Goal: Transaction & Acquisition: Purchase product/service

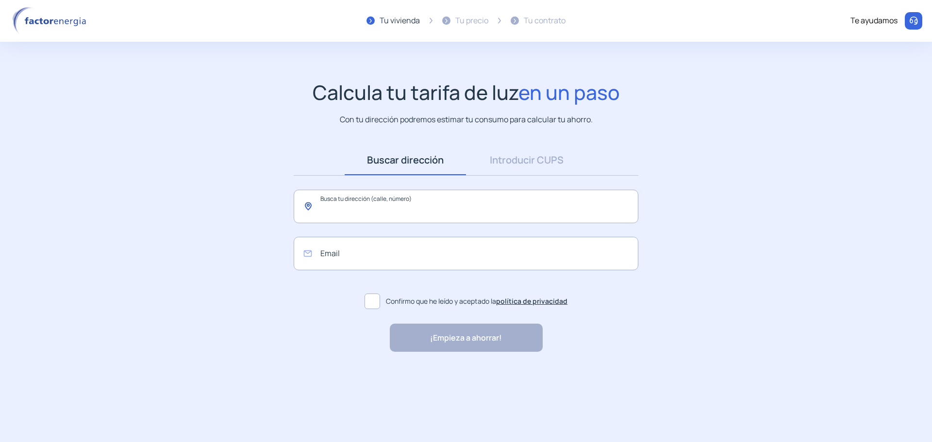
click at [360, 207] on input "text" at bounding box center [466, 206] width 345 height 33
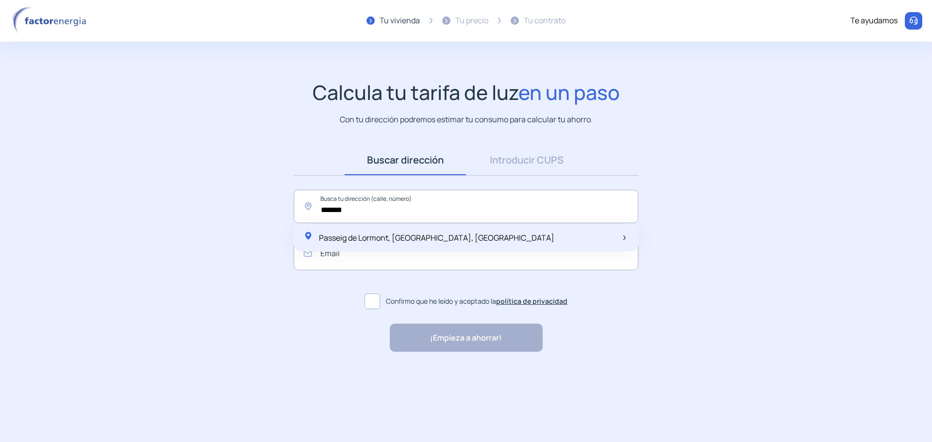
click at [379, 235] on span "Passeig de Lormont, [GEOGRAPHIC_DATA], [GEOGRAPHIC_DATA]" at bounding box center [436, 237] width 235 height 11
type input "**********"
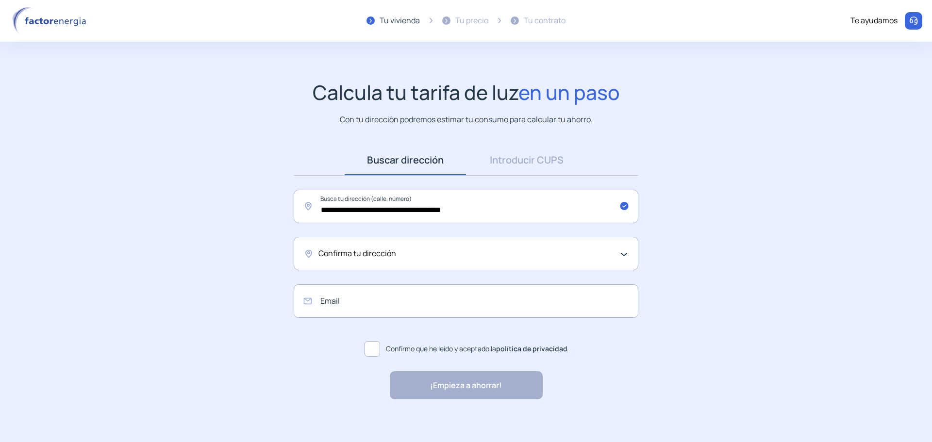
click at [353, 253] on span "Confirma tu dirección" at bounding box center [357, 254] width 78 height 13
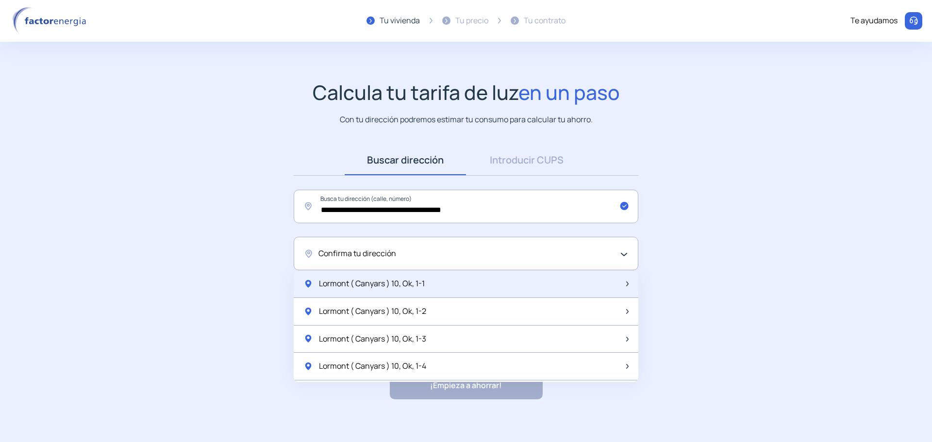
click at [361, 282] on span "Lormont ( Canyars ) 10, Ok, 1-1" at bounding box center [372, 284] width 106 height 13
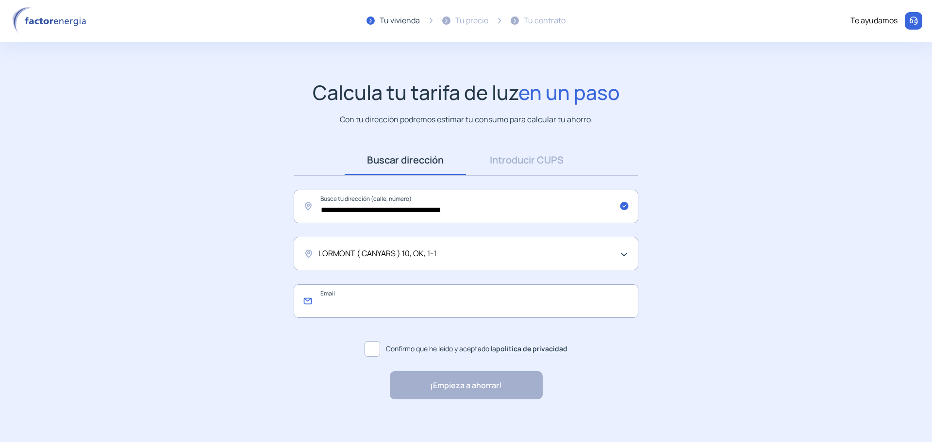
click at [354, 298] on input "email" at bounding box center [466, 300] width 345 height 33
type input "**********"
click at [378, 349] on span at bounding box center [373, 349] width 16 height 16
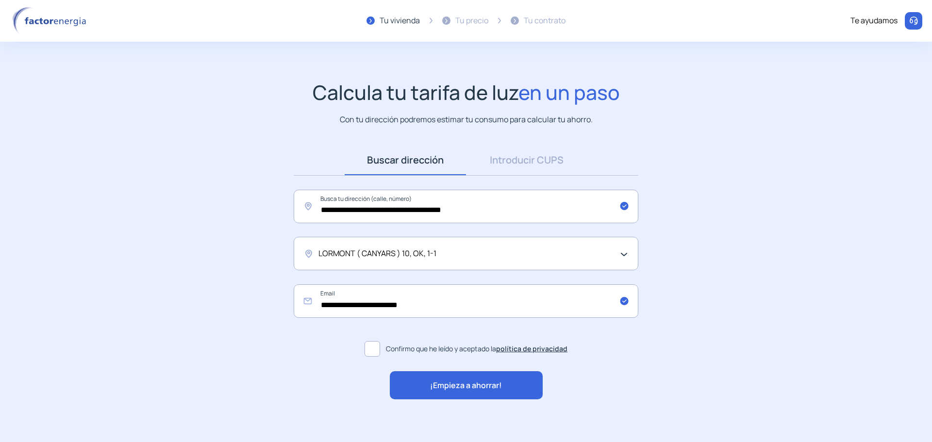
click at [469, 386] on span "¡Empieza a ahorrar!" at bounding box center [466, 386] width 72 height 13
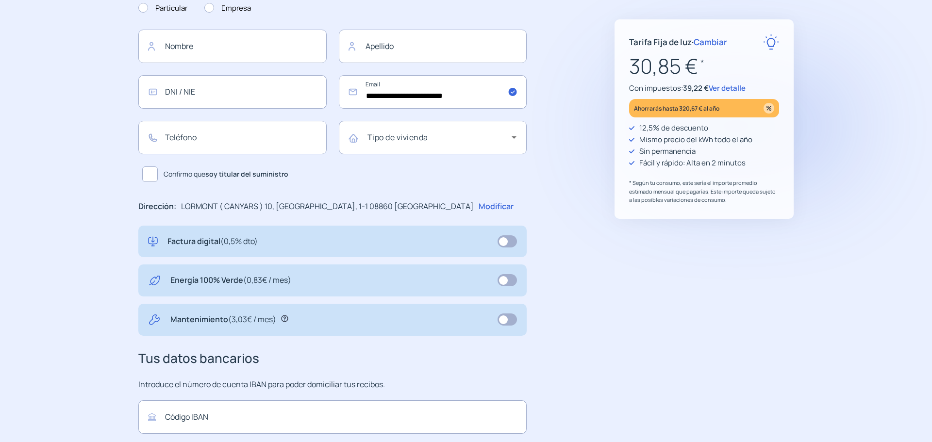
scroll to position [146, 0]
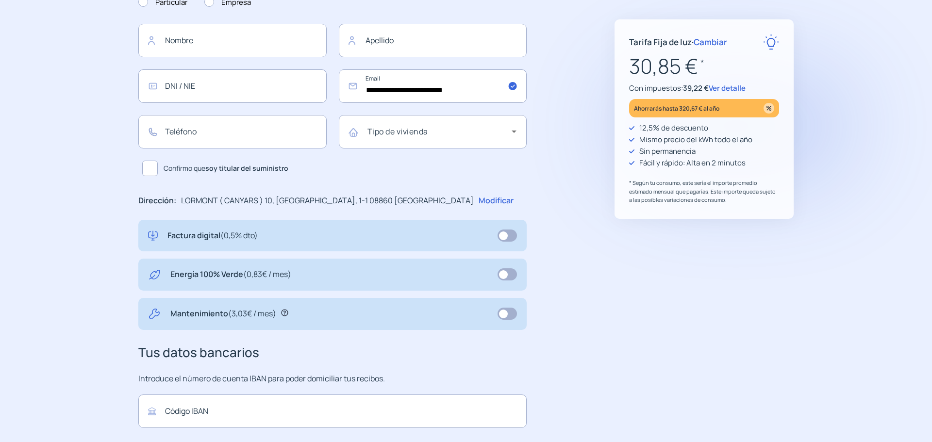
click at [302, 316] on div "Mantenimiento (3,03€ / mes)" at bounding box center [280, 314] width 221 height 13
click at [476, 317] on div "Mantenimiento (3,03€ / mes)" at bounding box center [332, 314] width 369 height 13
click at [285, 313] on icon at bounding box center [284, 313] width 7 height 7
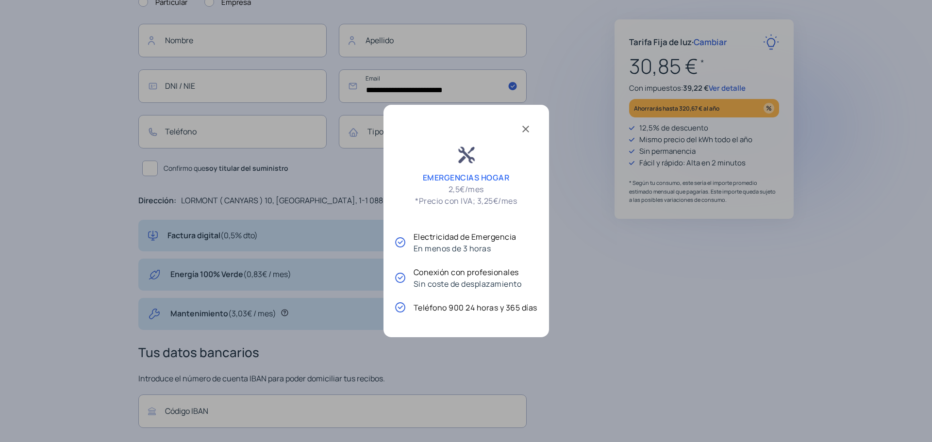
scroll to position [0, 0]
click at [529, 133] on span at bounding box center [525, 127] width 23 height 23
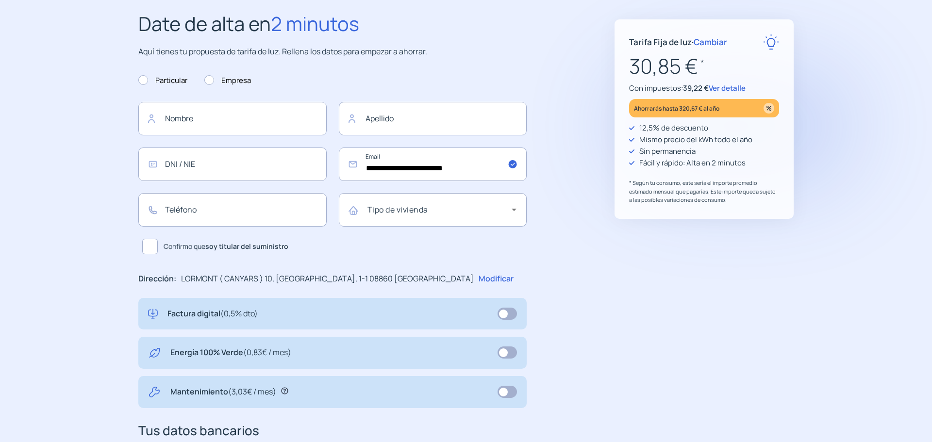
scroll to position [146, 0]
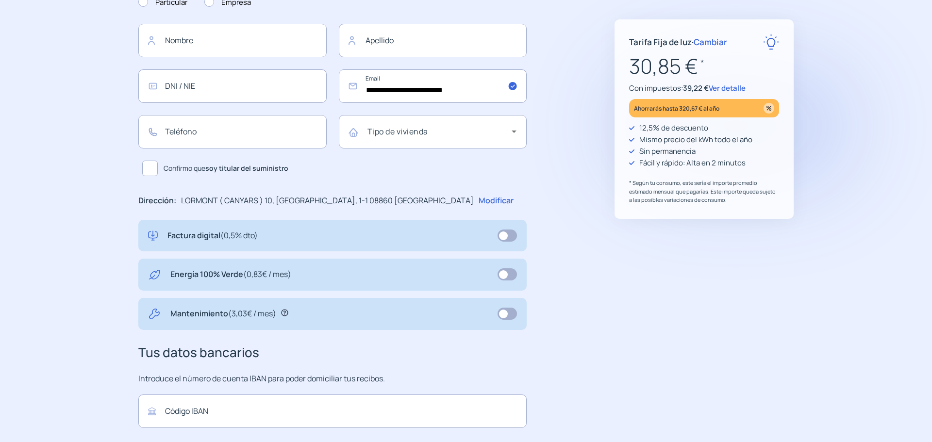
click at [286, 314] on icon at bounding box center [284, 312] width 7 height 7
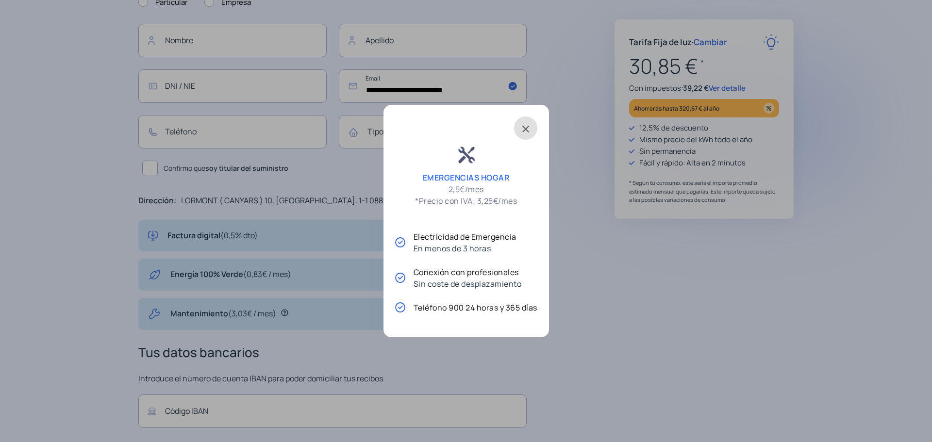
click at [525, 131] on span at bounding box center [525, 127] width 23 height 23
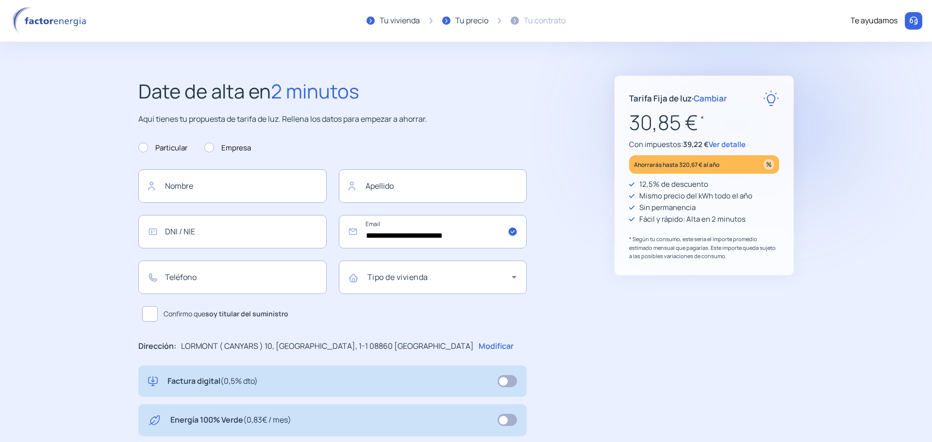
scroll to position [146, 0]
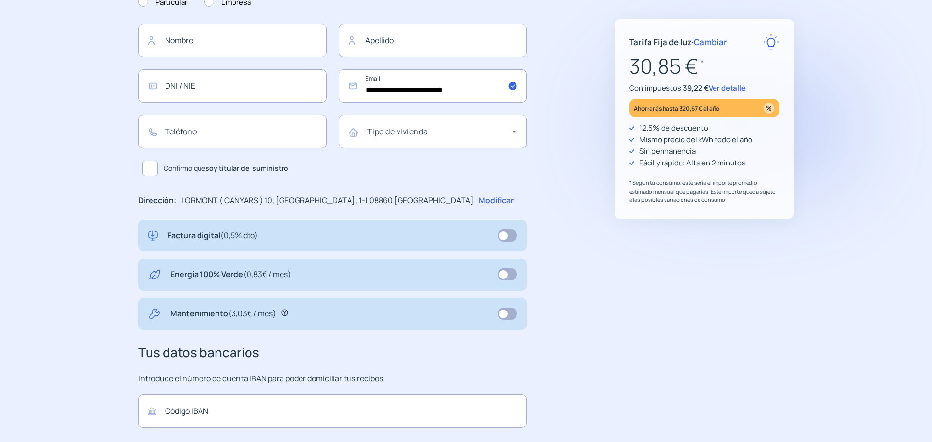
click at [505, 313] on span at bounding box center [506, 314] width 19 height 12
click at [508, 312] on span at bounding box center [506, 314] width 19 height 12
click at [281, 317] on div "Mantenimiento (3,03€ / mes)" at bounding box center [280, 314] width 221 height 13
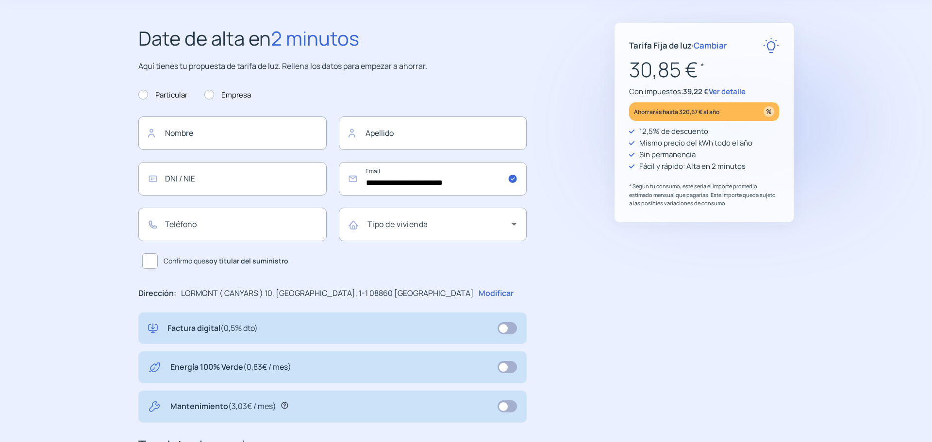
scroll to position [0, 0]
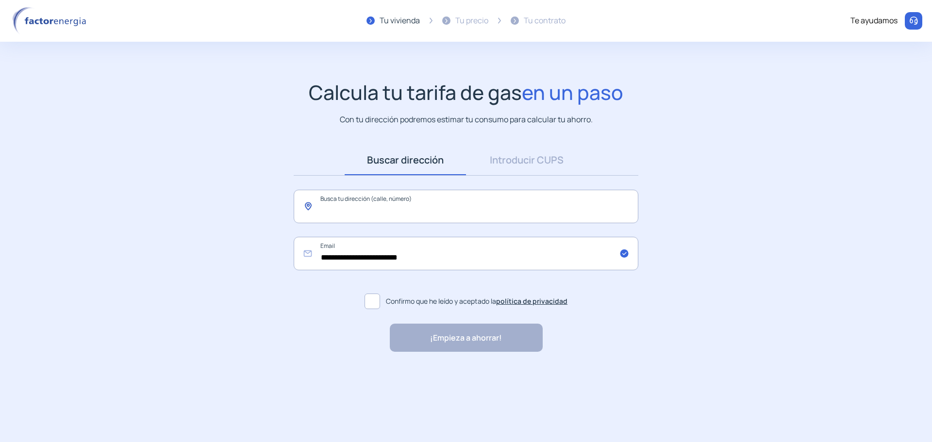
click at [358, 211] on input "text" at bounding box center [466, 206] width 345 height 33
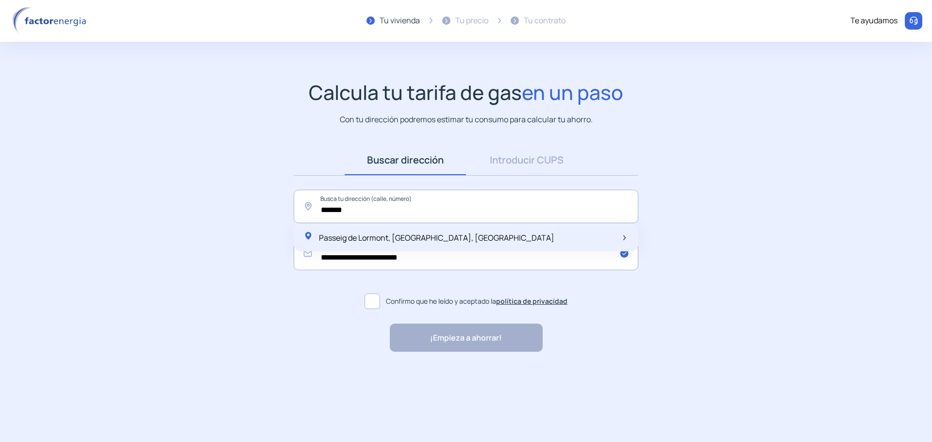
click at [371, 236] on span "Passeig de Lormont, [GEOGRAPHIC_DATA], [GEOGRAPHIC_DATA]" at bounding box center [436, 237] width 235 height 11
type input "**********"
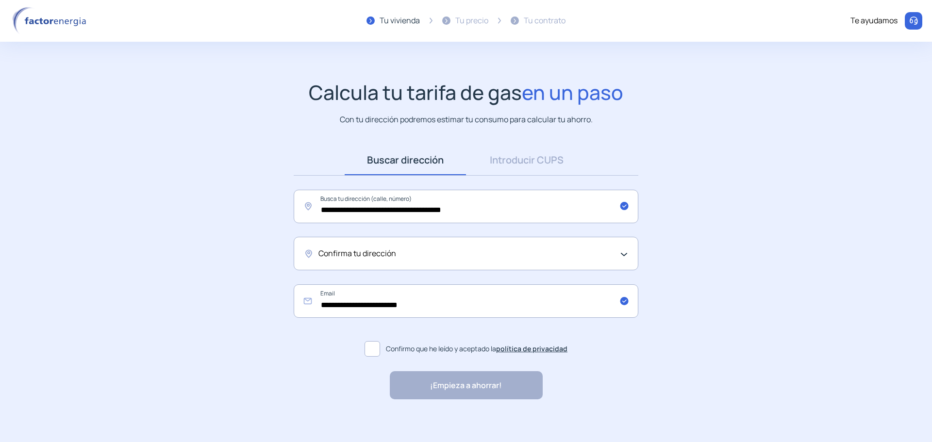
click at [371, 255] on span "Confirma tu dirección" at bounding box center [357, 254] width 78 height 13
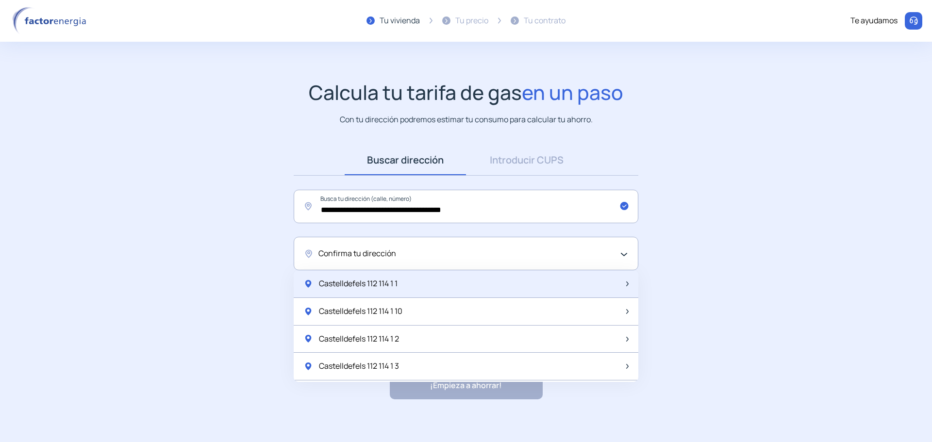
click at [355, 284] on span "Castelldefels 112 114 1 1" at bounding box center [358, 284] width 79 height 13
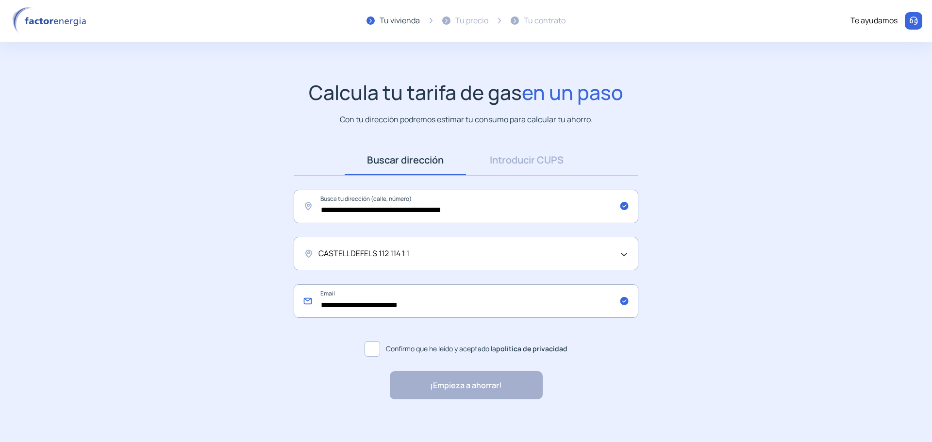
click at [368, 302] on input "**********" at bounding box center [466, 300] width 345 height 33
click at [376, 350] on span at bounding box center [373, 349] width 16 height 16
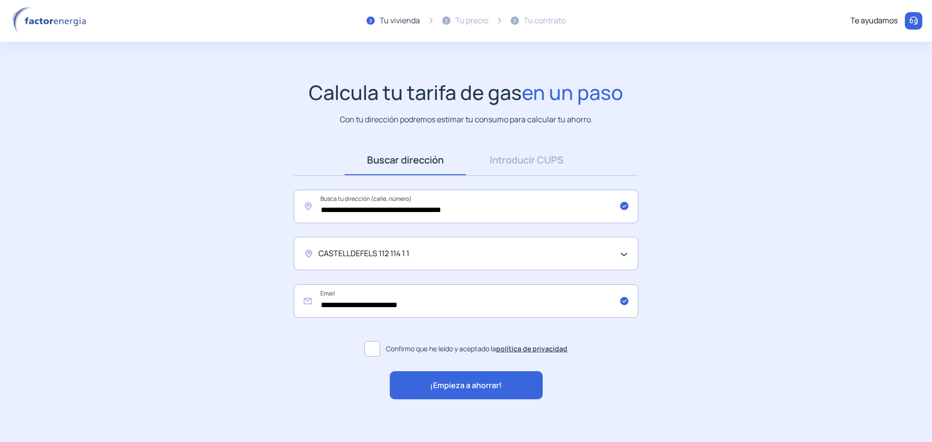
click at [439, 379] on div "¡Empieza a ahorrar!" at bounding box center [466, 385] width 153 height 28
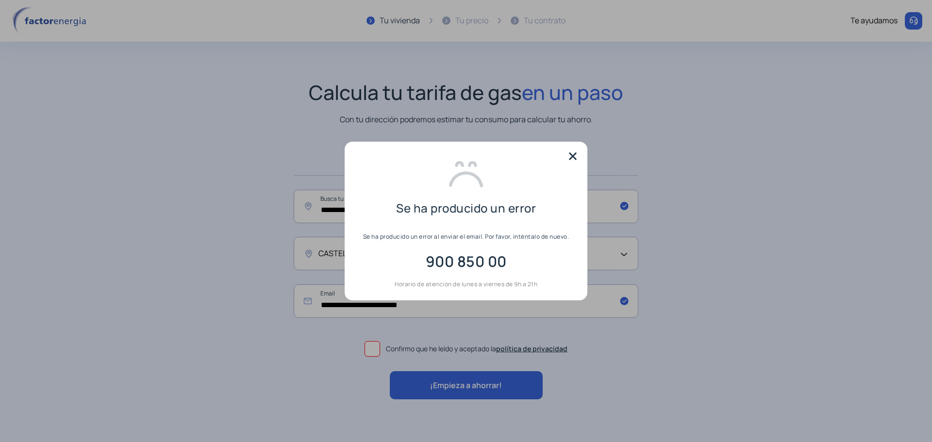
click at [572, 159] on img at bounding box center [572, 156] width 15 height 15
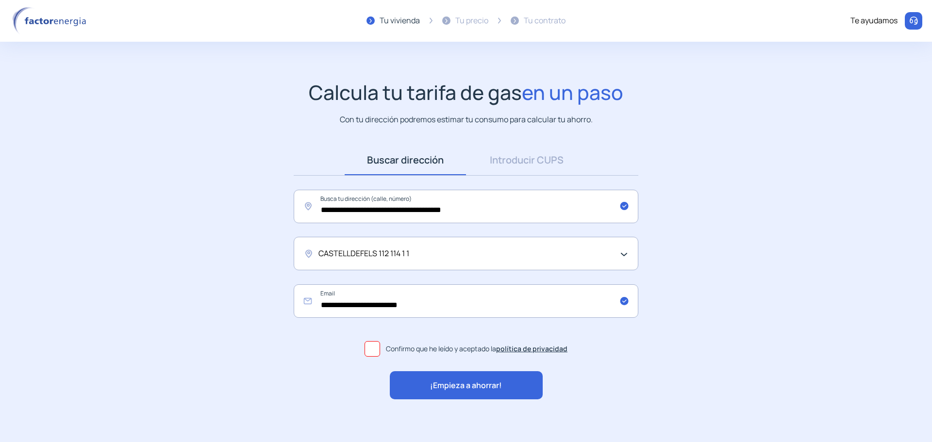
drag, startPoint x: 389, startPoint y: 249, endPoint x: 269, endPoint y: 253, distance: 119.5
click at [269, 253] on app-search-direction-cups "**********" at bounding box center [466, 240] width 932 height 319
click at [621, 253] on div "CASTELLDEFELS 112 114 1 1" at bounding box center [466, 253] width 345 height 33
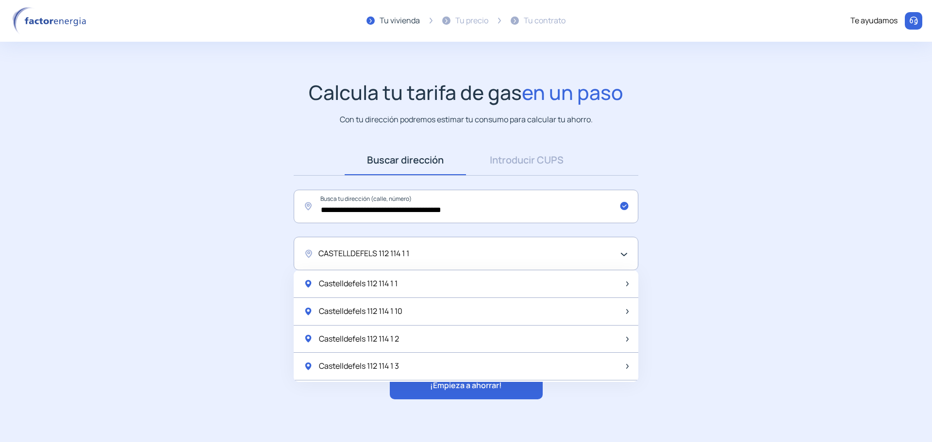
click at [450, 254] on div "CASTELLDEFELS 112 114 1 1" at bounding box center [463, 254] width 290 height 13
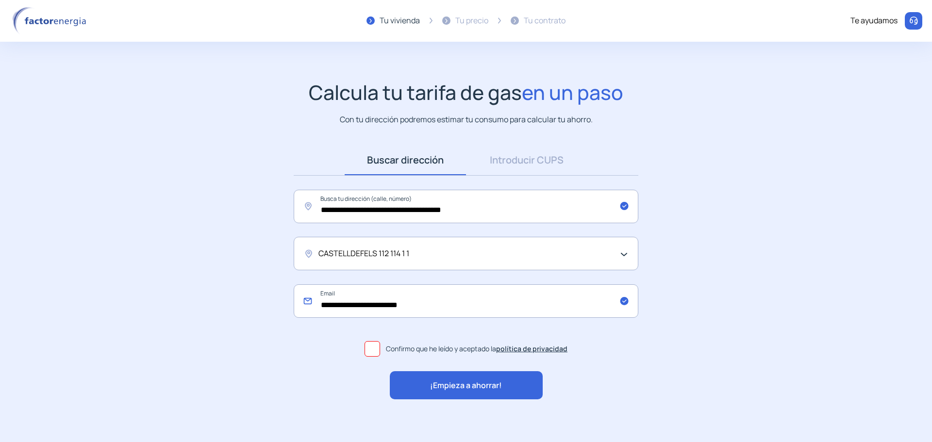
click at [370, 315] on input "**********" at bounding box center [466, 300] width 345 height 33
click at [419, 380] on div "¡Empieza a ahorrar!" at bounding box center [466, 385] width 153 height 28
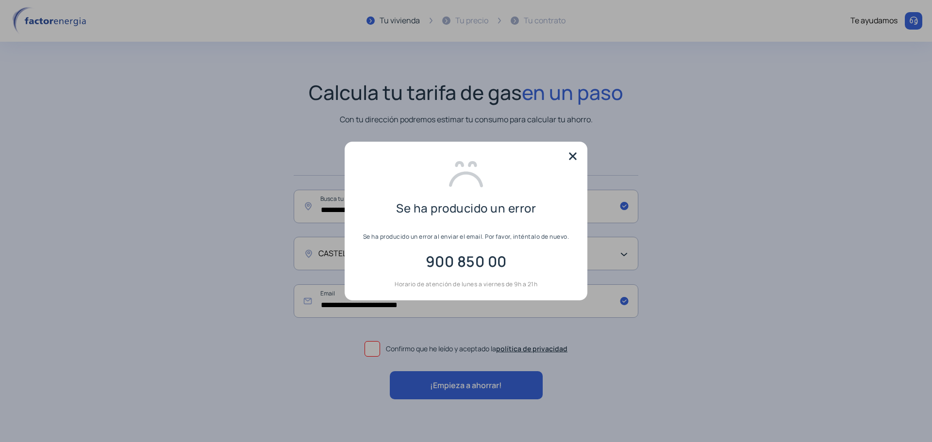
click at [572, 157] on img at bounding box center [572, 156] width 15 height 15
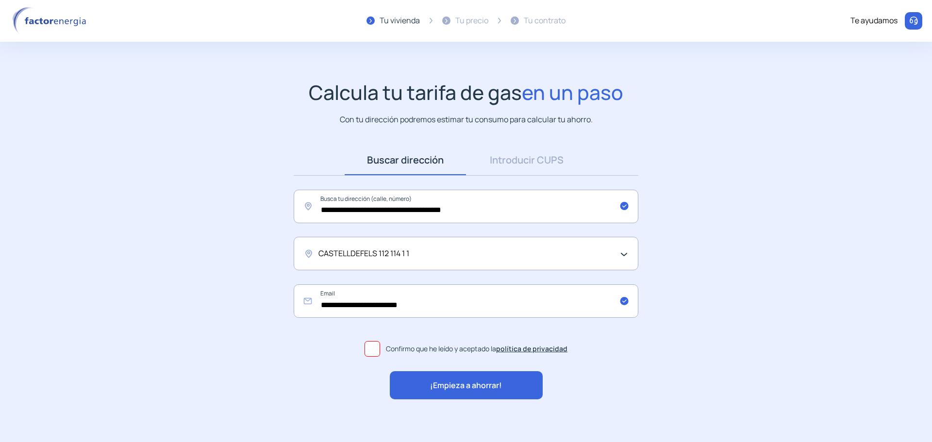
click at [516, 255] on div "CASTELLDEFELS 112 114 1 1" at bounding box center [463, 254] width 290 height 13
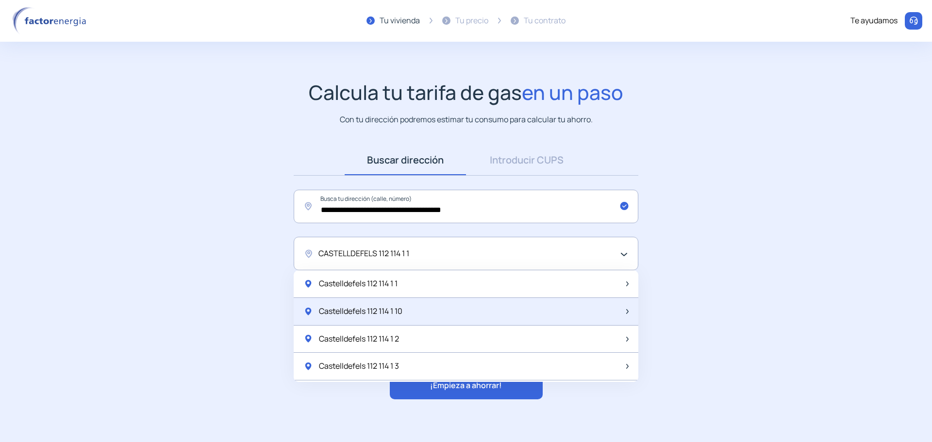
click at [399, 308] on span "Castelldefels 112 114 1 10" at bounding box center [360, 311] width 83 height 13
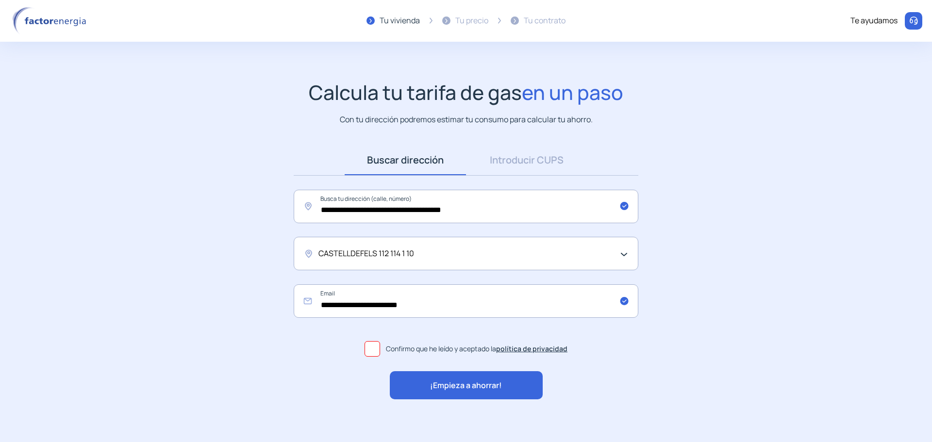
click at [458, 382] on span "¡Empieza a ahorrar!" at bounding box center [466, 386] width 72 height 13
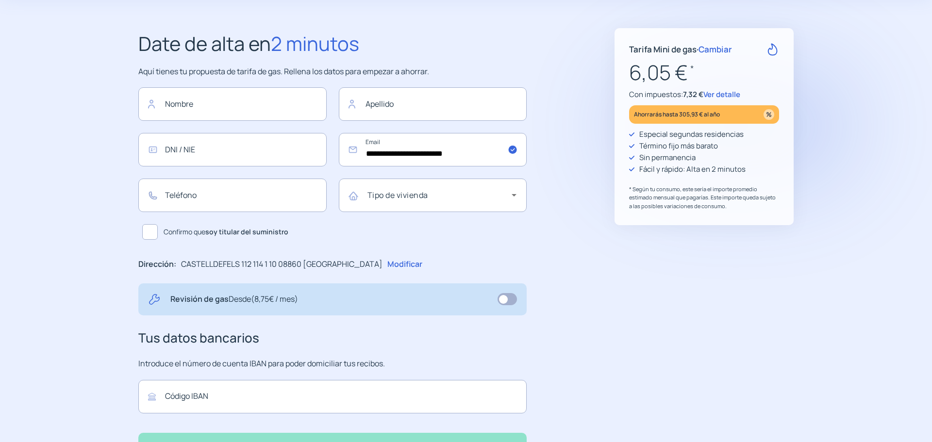
scroll to position [162, 0]
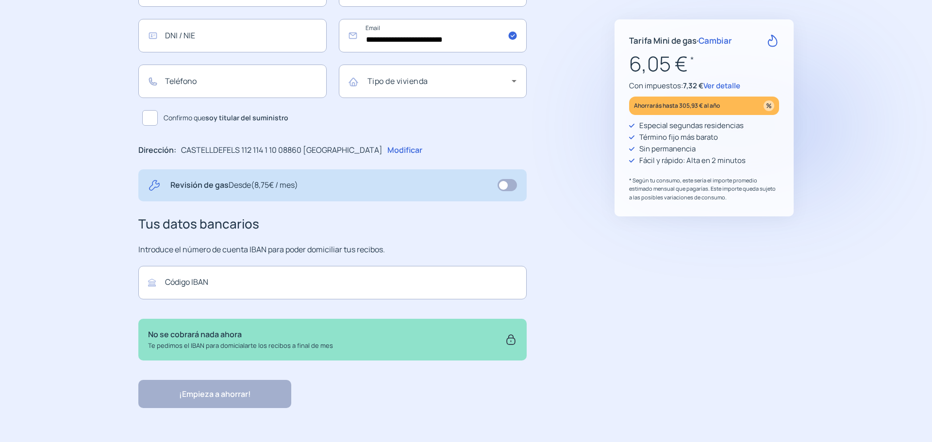
click at [268, 181] on span "Desde (8,75€ / mes)" at bounding box center [263, 185] width 69 height 11
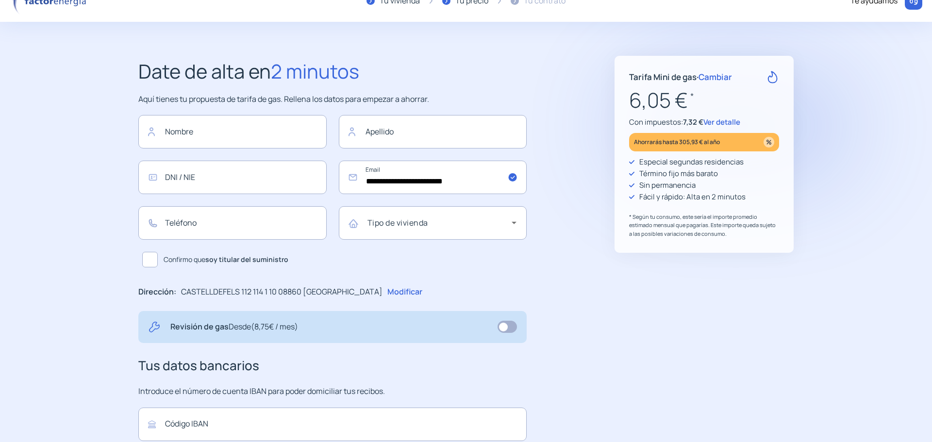
scroll to position [16, 0]
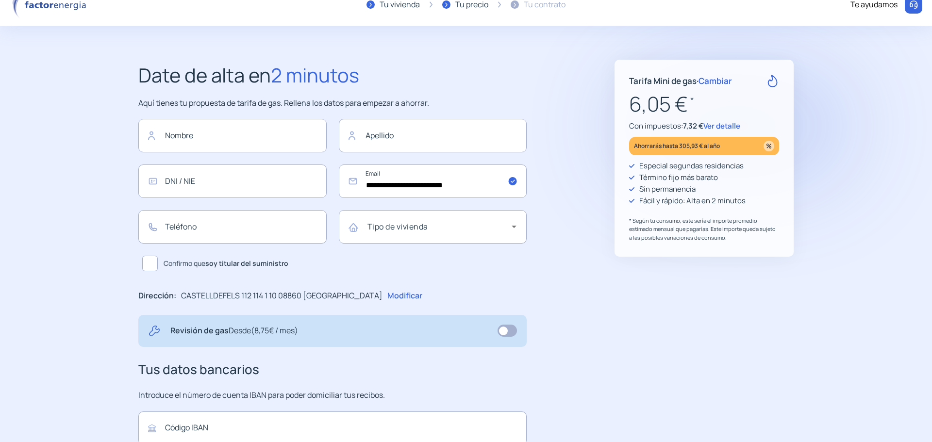
click at [730, 126] on span "Ver detalle" at bounding box center [721, 126] width 37 height 10
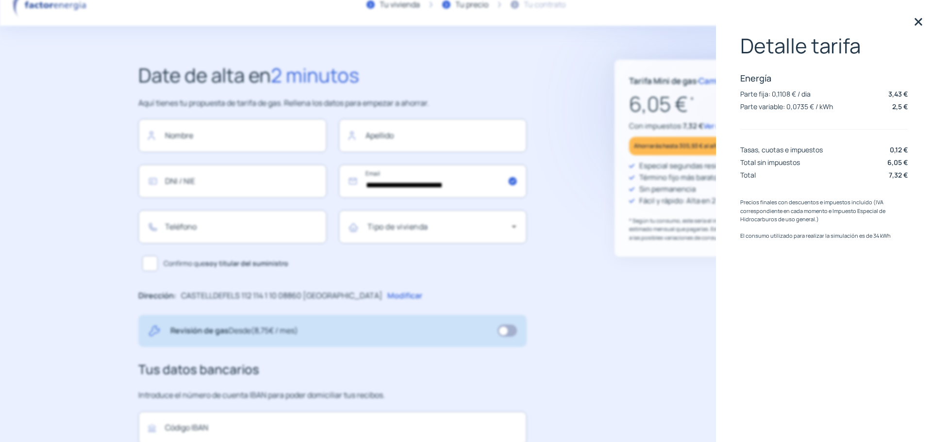
click at [918, 22] on img at bounding box center [918, 22] width 15 height 15
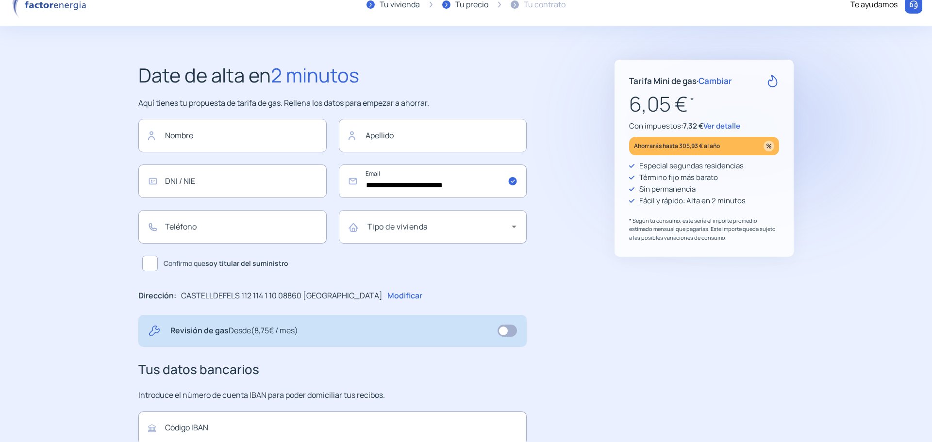
click at [164, 332] on div "Revisión de gas Desde (8,75€ / mes)" at bounding box center [332, 331] width 369 height 13
click at [213, 332] on p "Revisión de gas Desde (8,75€ / mes)" at bounding box center [234, 331] width 128 height 13
click at [276, 328] on span "Desde (8,75€ / mes)" at bounding box center [263, 330] width 69 height 11
click at [306, 330] on div "Revisión de gas Desde (8,75€ / mes)" at bounding box center [280, 331] width 221 height 13
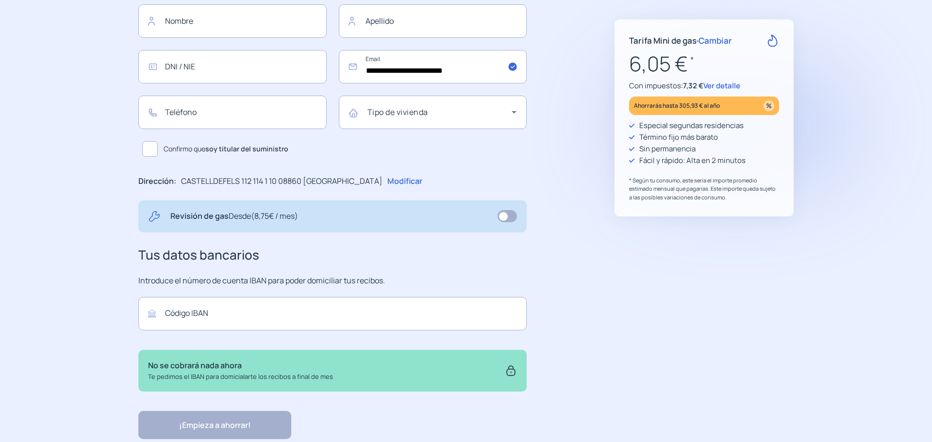
scroll to position [113, 0]
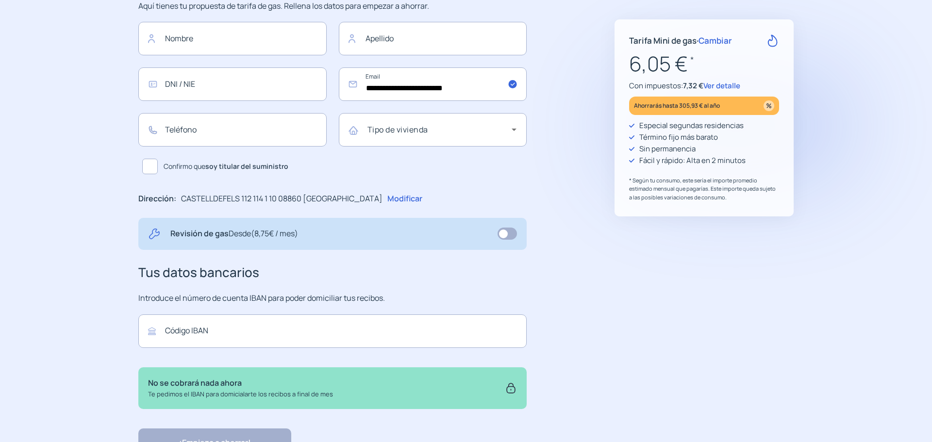
click at [387, 197] on p "Modificar" at bounding box center [404, 199] width 35 height 13
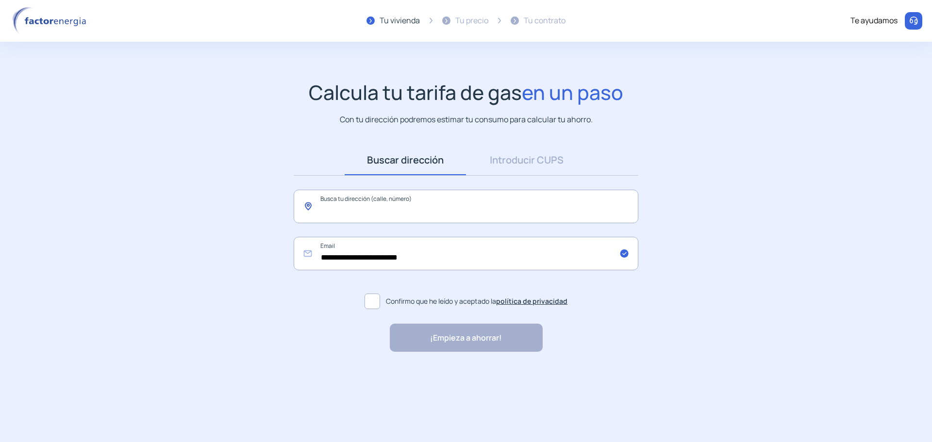
click at [408, 209] on input "text" at bounding box center [466, 206] width 345 height 33
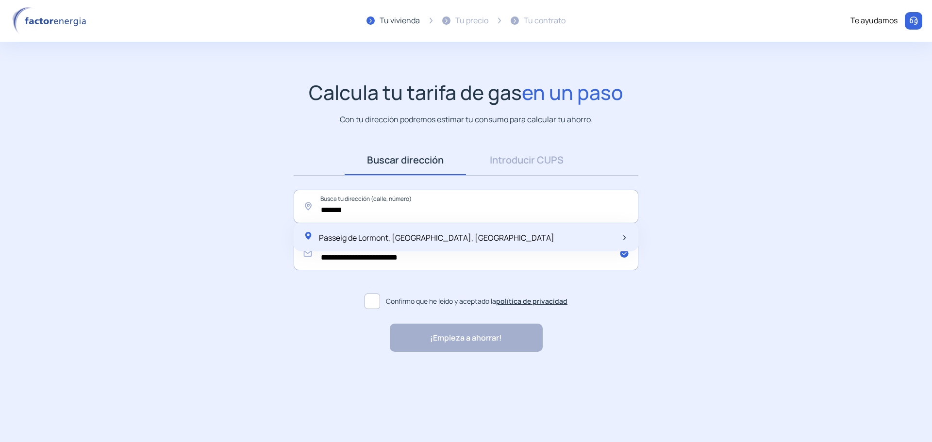
click at [407, 235] on span "Passeig de Lormont, [GEOGRAPHIC_DATA], [GEOGRAPHIC_DATA]" at bounding box center [436, 237] width 235 height 11
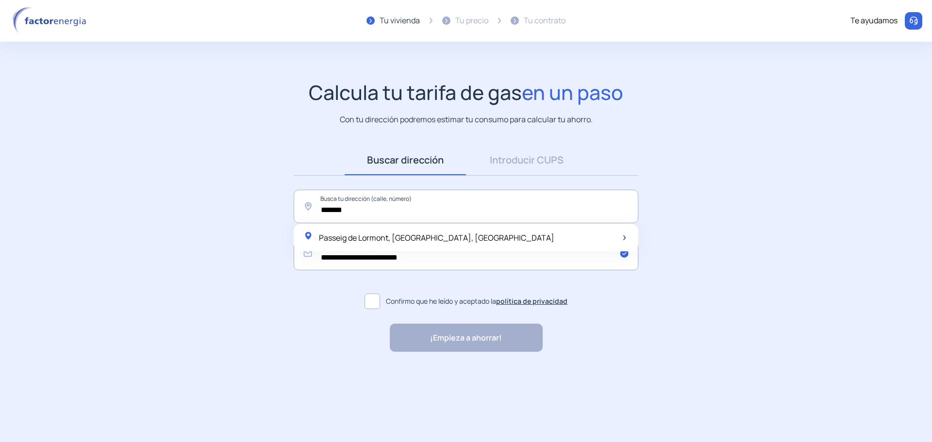
type input "**********"
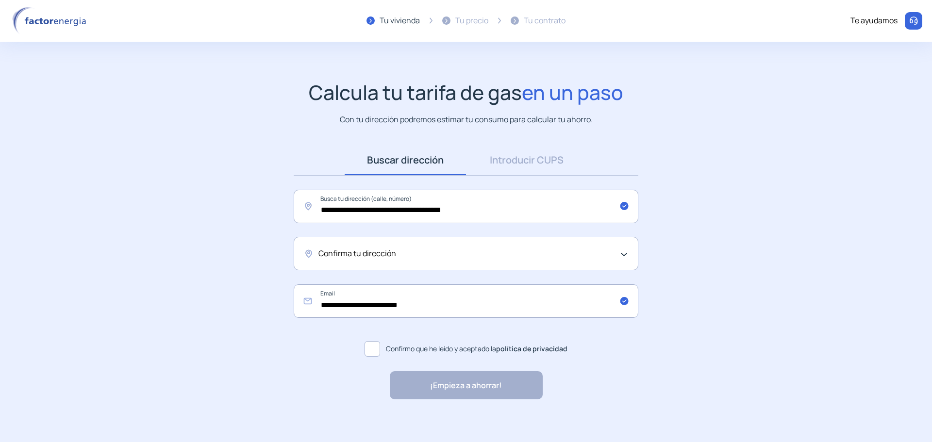
click at [341, 256] on span "Confirma tu dirección" at bounding box center [357, 254] width 78 height 13
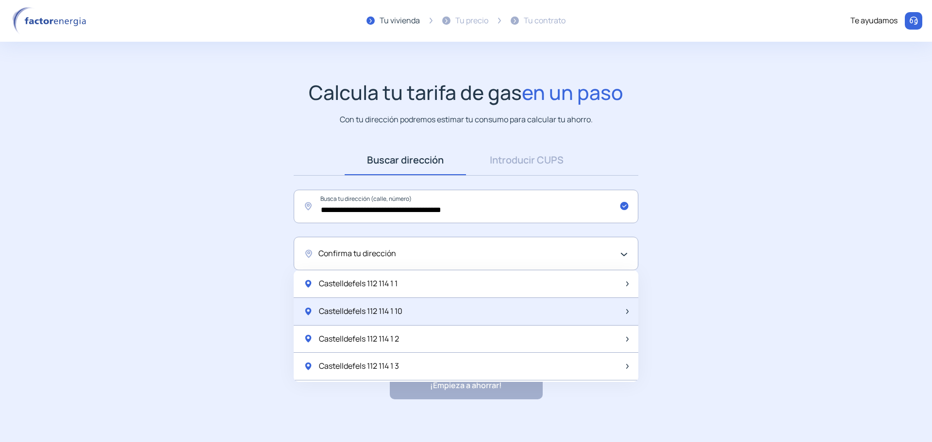
click at [346, 310] on span "Castelldefels 112 114 1 10" at bounding box center [360, 311] width 83 height 13
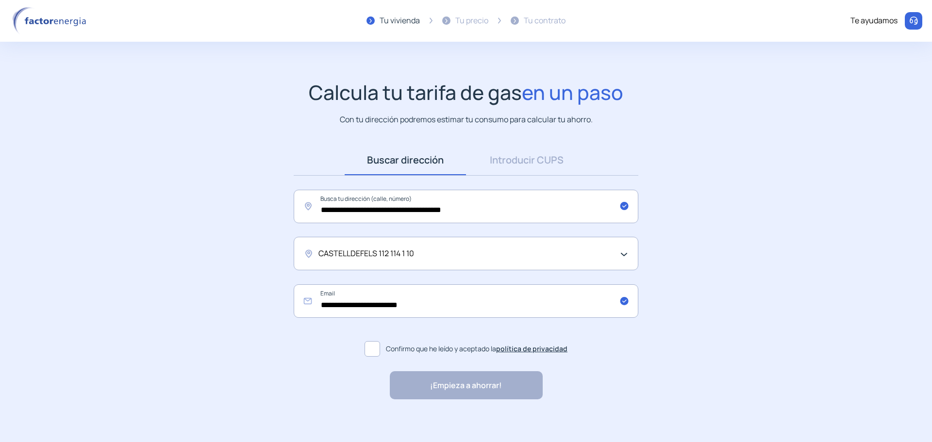
click at [370, 349] on span at bounding box center [373, 349] width 16 height 16
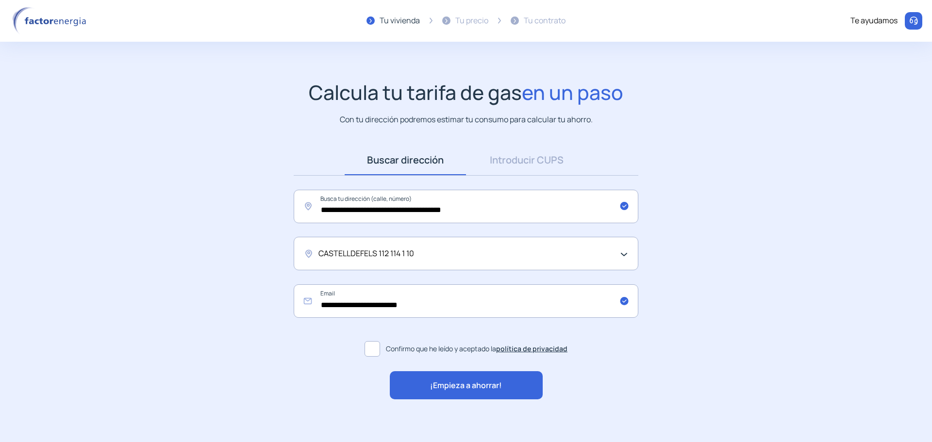
click at [440, 394] on div "¡Empieza a ahorrar!" at bounding box center [466, 385] width 153 height 28
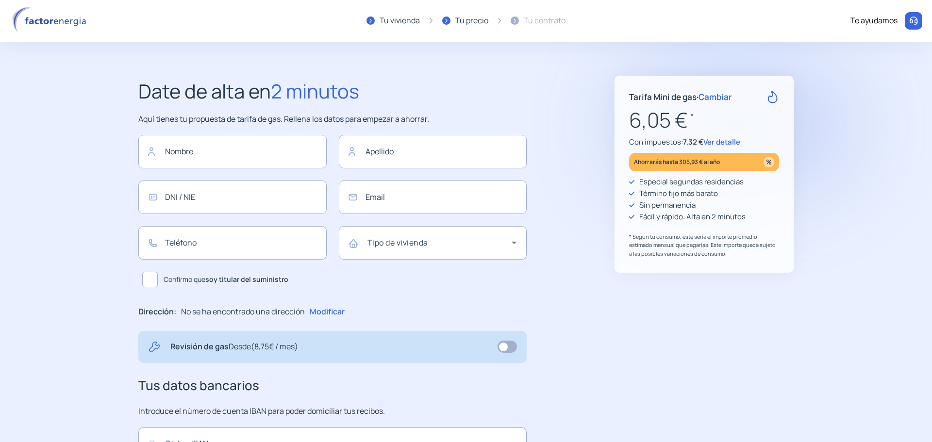
type input "**********"
click at [203, 346] on p "Revisión de gas Desde (8,75€ / mes)" at bounding box center [234, 347] width 128 height 13
drag, startPoint x: 256, startPoint y: 348, endPoint x: 318, endPoint y: 346, distance: 62.2
click at [318, 346] on div "Revisión de gas Desde (8,75€ / mes)" at bounding box center [280, 347] width 221 height 13
drag, startPoint x: 169, startPoint y: 347, endPoint x: 310, endPoint y: 343, distance: 141.3
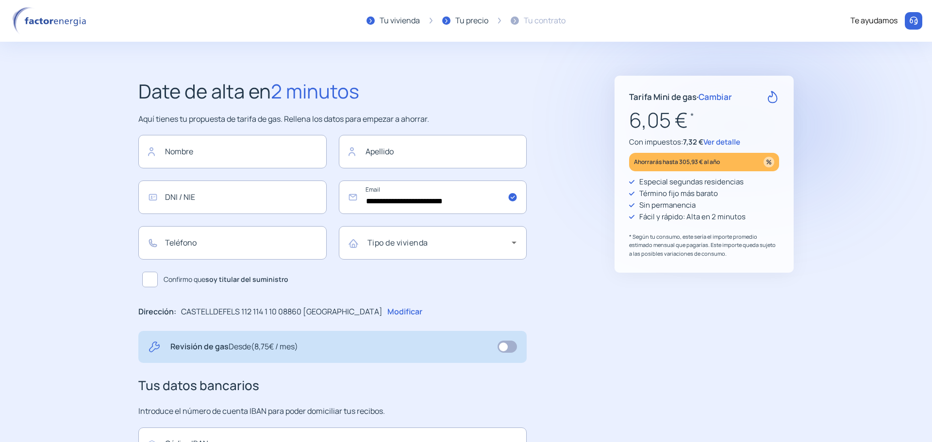
click at [310, 343] on div "Revisión de gas Desde (8,75€ / mes)" at bounding box center [332, 347] width 369 height 13
click at [287, 364] on div "**********" at bounding box center [332, 323] width 388 height 494
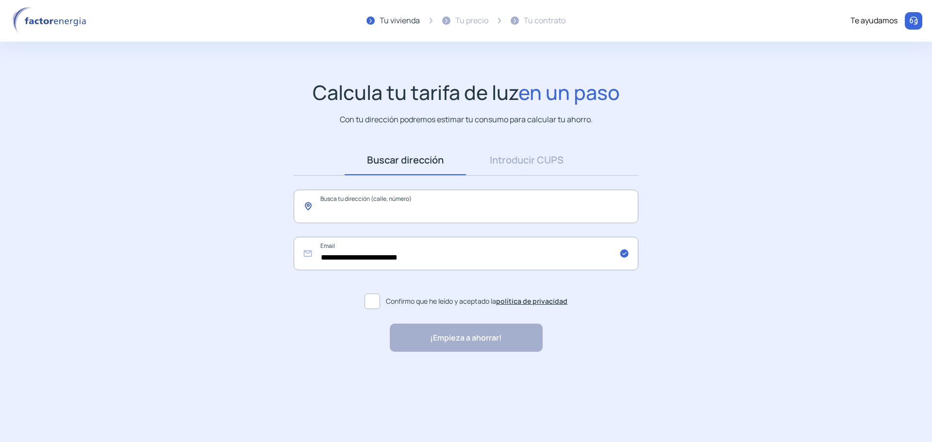
click at [412, 199] on input "text" at bounding box center [466, 206] width 345 height 33
click at [409, 212] on input "text" at bounding box center [466, 206] width 345 height 33
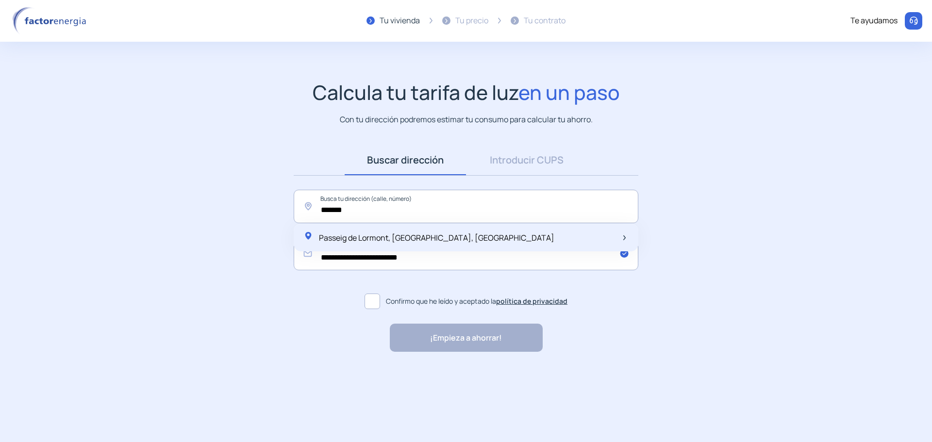
click at [407, 242] on span "Passeig de Lormont, [GEOGRAPHIC_DATA], [GEOGRAPHIC_DATA]" at bounding box center [436, 237] width 235 height 11
type input "**********"
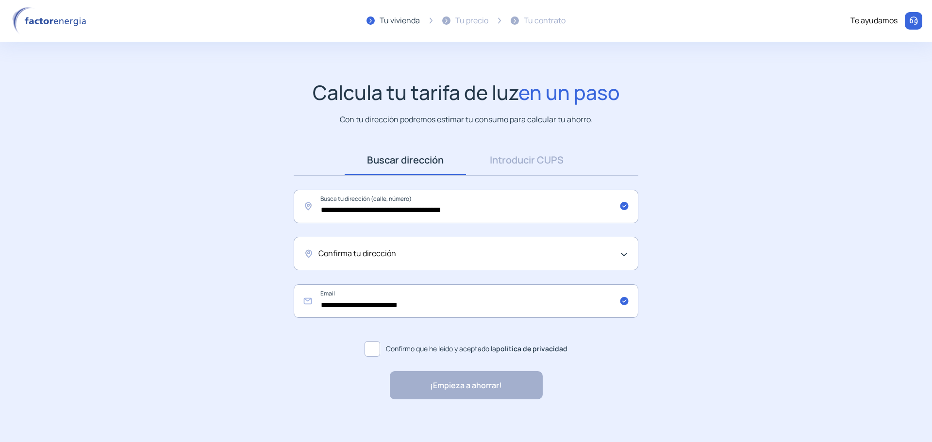
click at [362, 253] on span "Confirma tu dirección" at bounding box center [357, 254] width 78 height 13
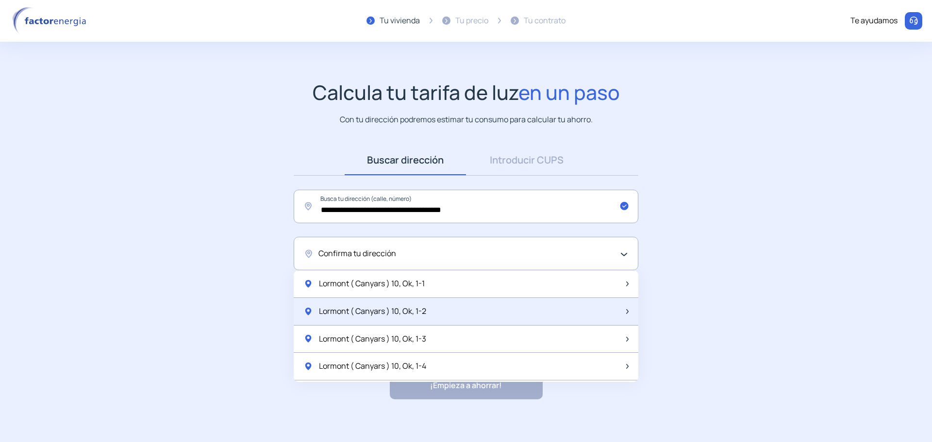
click at [361, 308] on span "Lormont ( Canyars ) 10, Ok, 1-2" at bounding box center [372, 311] width 107 height 13
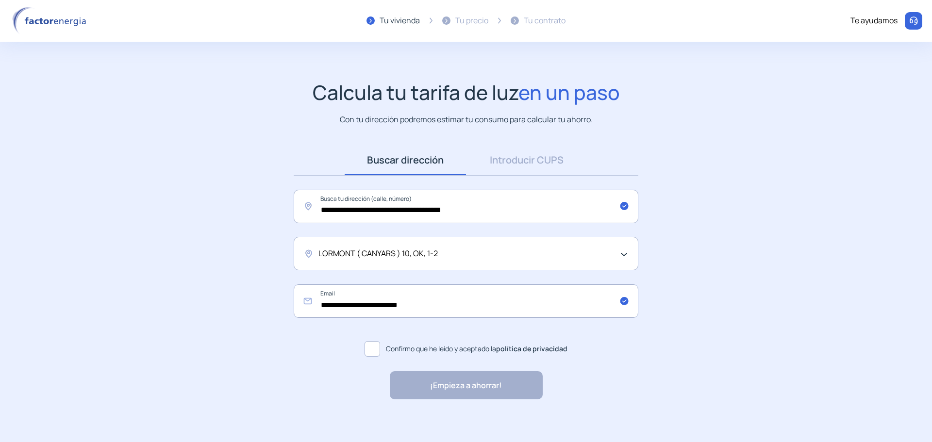
click at [377, 354] on span at bounding box center [373, 349] width 16 height 16
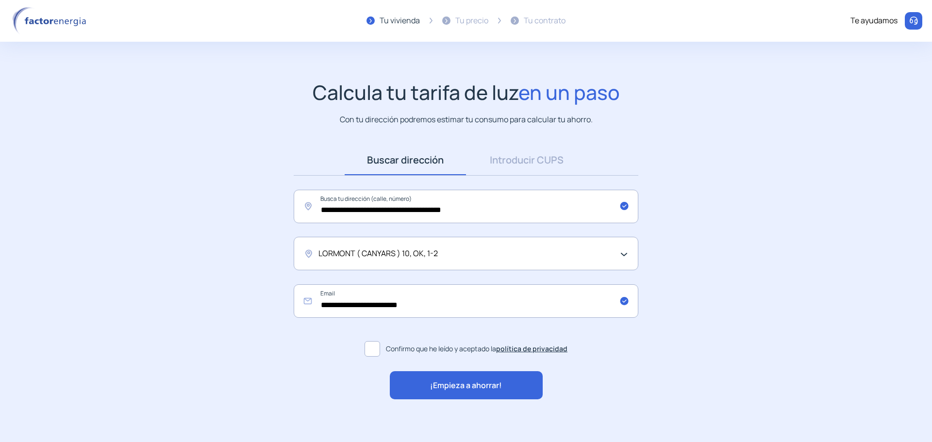
click at [427, 379] on div "¡Empieza a ahorrar!" at bounding box center [466, 385] width 153 height 28
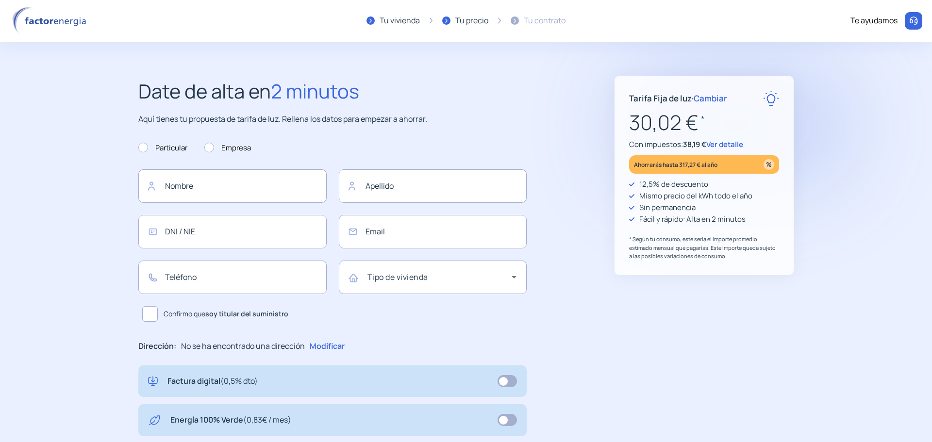
type input "**********"
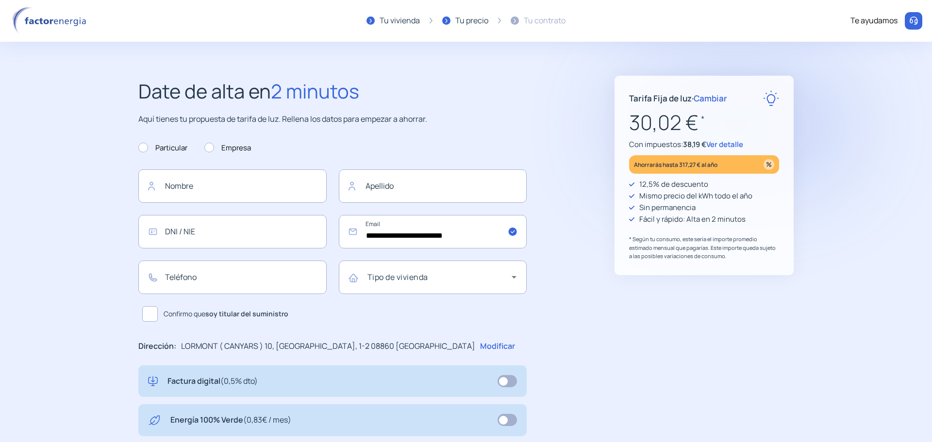
scroll to position [97, 0]
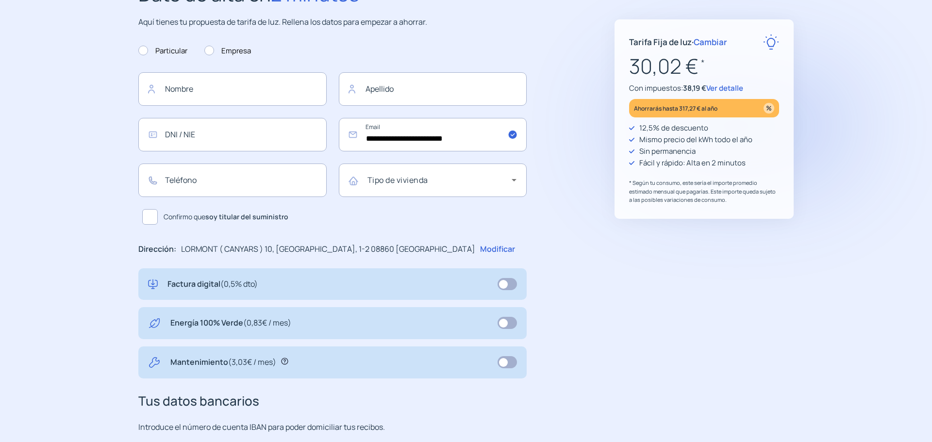
click at [283, 361] on icon at bounding box center [284, 361] width 7 height 7
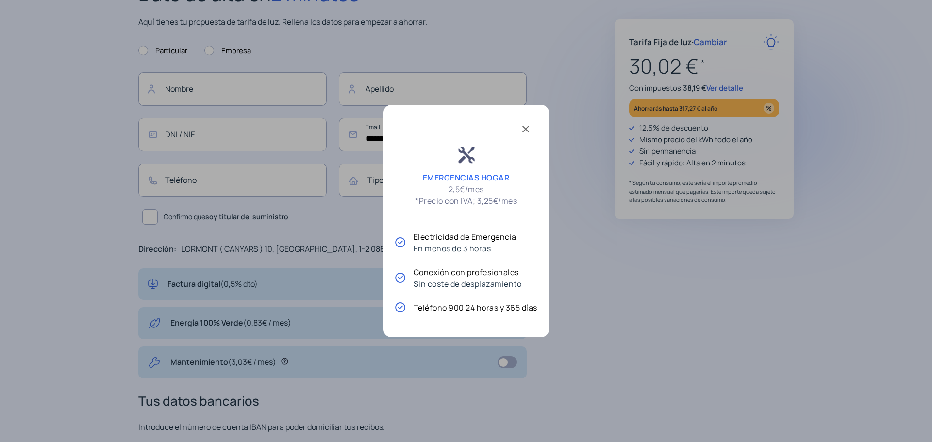
scroll to position [0, 0]
click at [527, 126] on span at bounding box center [525, 127] width 23 height 23
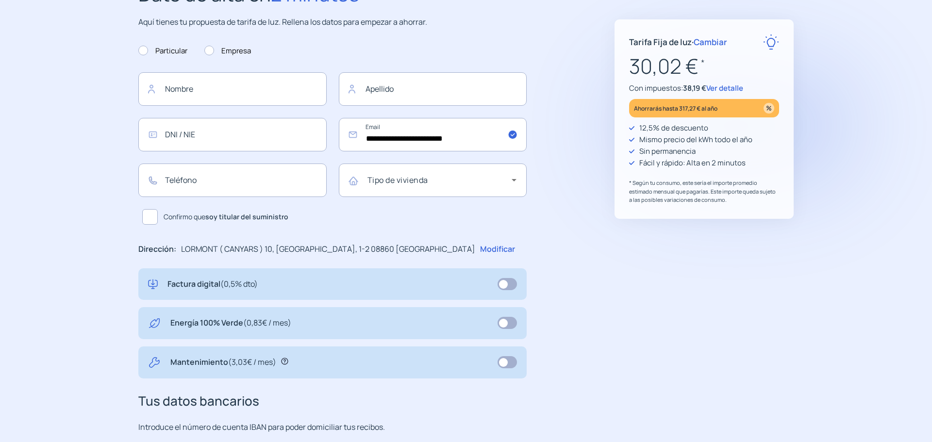
click at [283, 362] on icon at bounding box center [284, 361] width 7 height 7
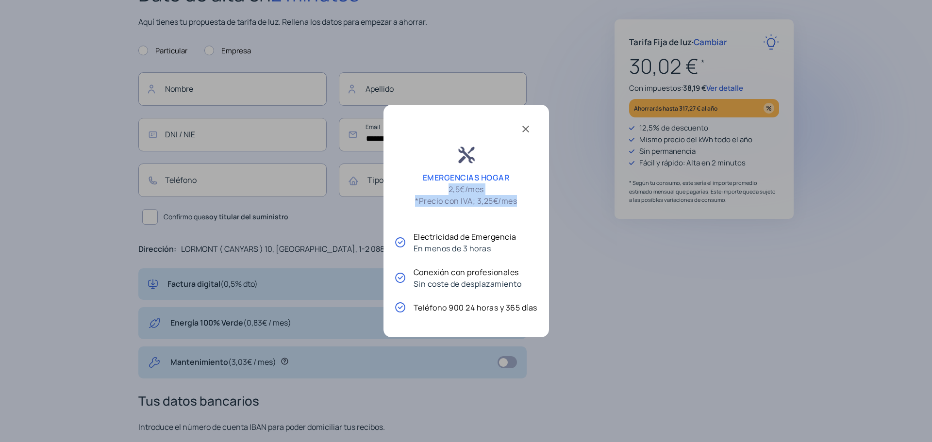
drag, startPoint x: 522, startPoint y: 203, endPoint x: 439, endPoint y: 192, distance: 84.2
click at [439, 192] on div "EMERGENCIAS HOGAR 2,5€/mes *Precio con IVA; 3,25€/mes" at bounding box center [466, 173] width 142 height 66
click at [527, 130] on span at bounding box center [525, 127] width 23 height 23
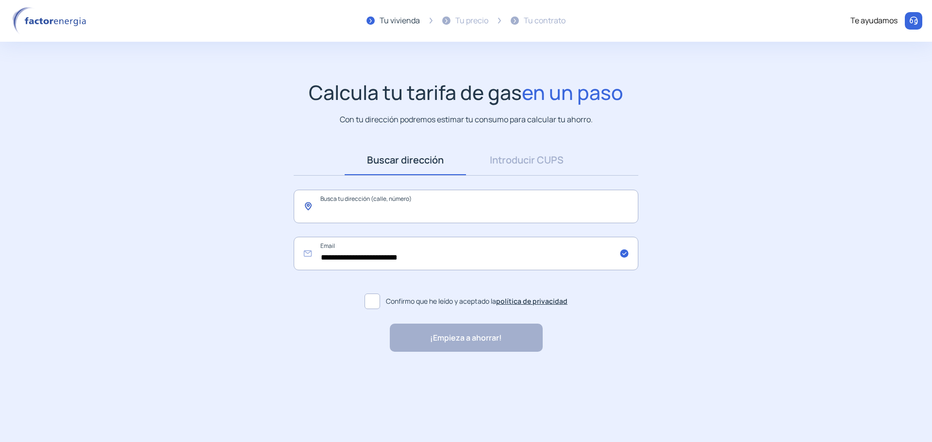
click at [366, 205] on input "text" at bounding box center [466, 206] width 345 height 33
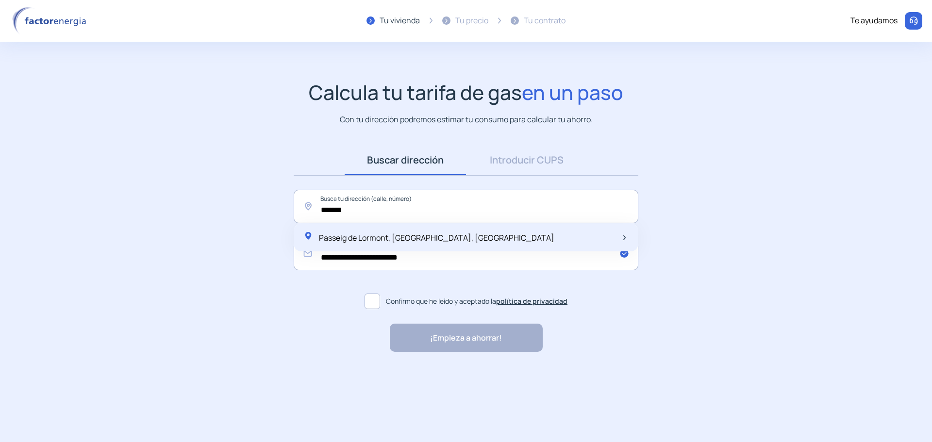
click at [360, 238] on span "Passeig de Lormont, [GEOGRAPHIC_DATA], [GEOGRAPHIC_DATA]" at bounding box center [436, 237] width 235 height 11
type input "**********"
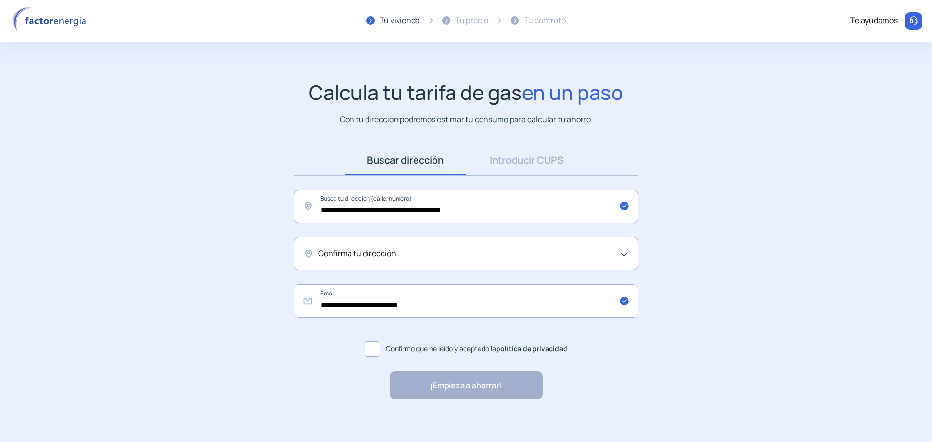
click at [362, 254] on span "Confirma tu dirección" at bounding box center [357, 254] width 78 height 13
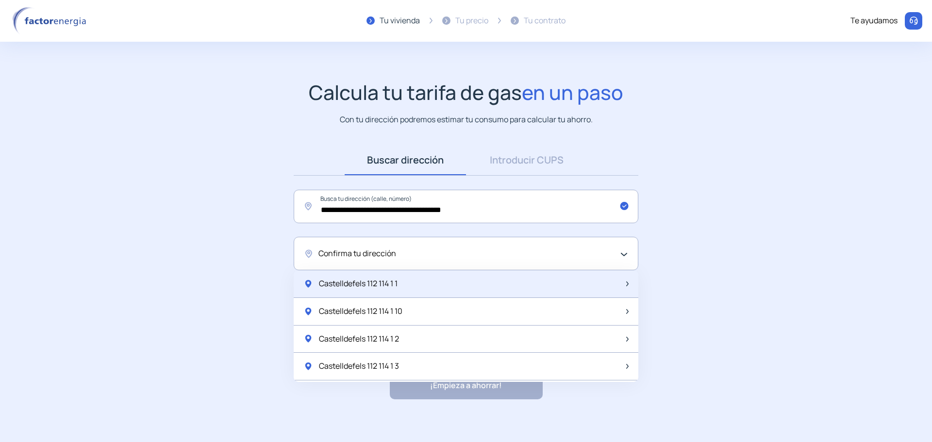
click at [363, 283] on span "Castelldefels 112 114 1 1" at bounding box center [358, 284] width 79 height 13
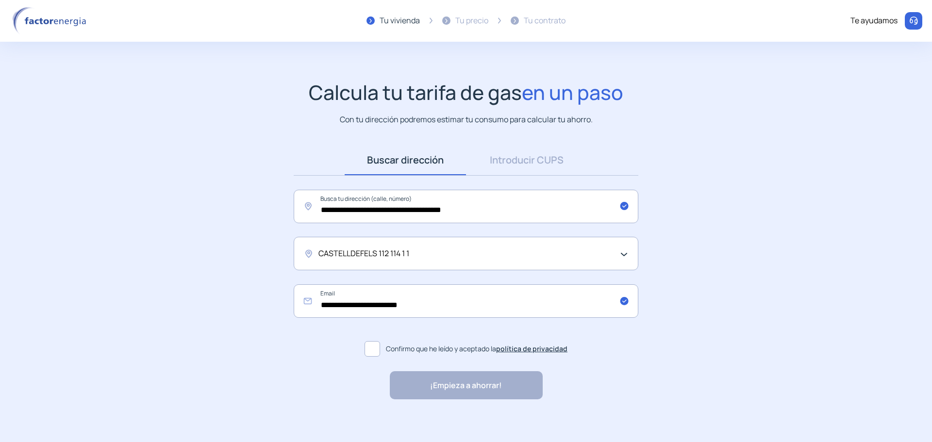
click at [370, 350] on span at bounding box center [373, 349] width 16 height 16
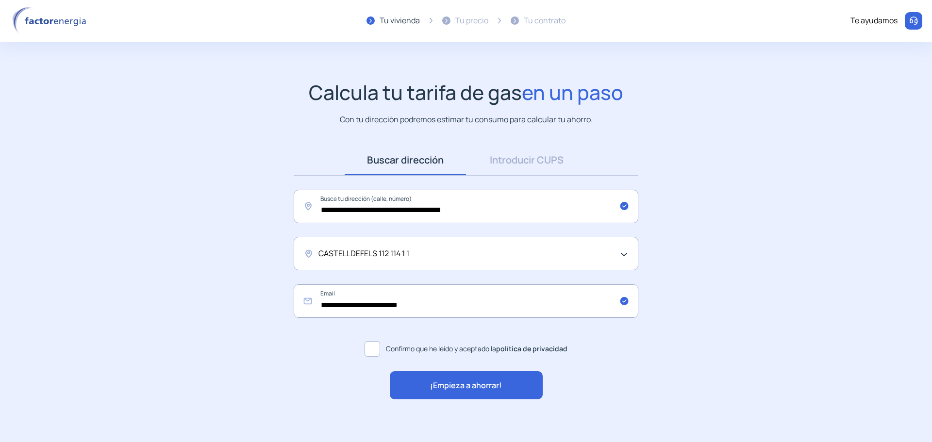
click at [435, 381] on span "¡Empieza a ahorrar!" at bounding box center [466, 386] width 72 height 13
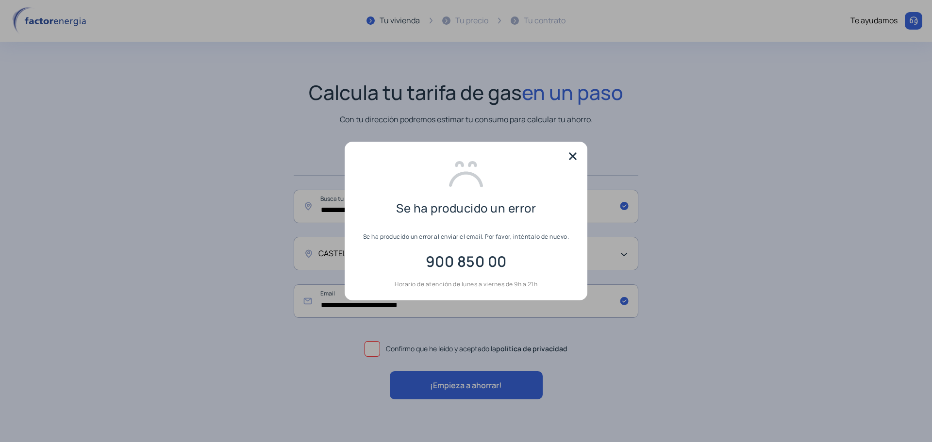
click at [575, 155] on img at bounding box center [572, 156] width 15 height 15
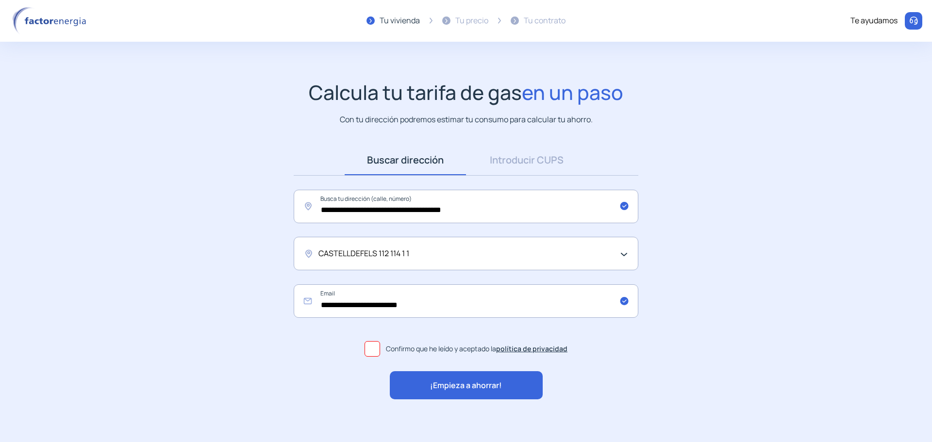
click at [439, 256] on div "CASTELLDEFELS 112 114 1 1" at bounding box center [463, 254] width 290 height 13
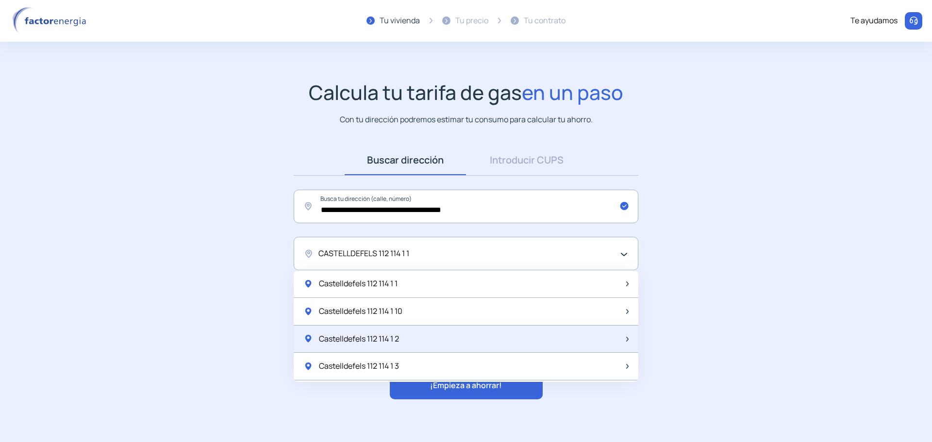
click at [402, 338] on div "Castelldefels 112 114 1 2" at bounding box center [466, 340] width 345 height 28
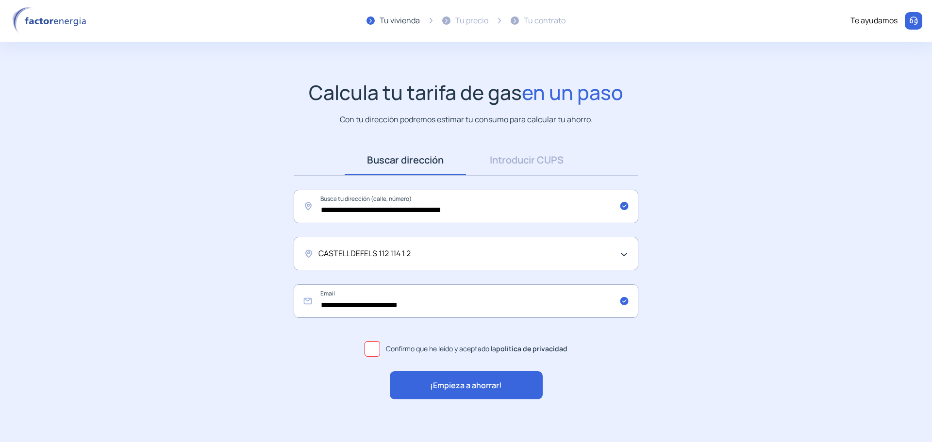
click at [460, 387] on span "¡Empieza a ahorrar!" at bounding box center [466, 386] width 72 height 13
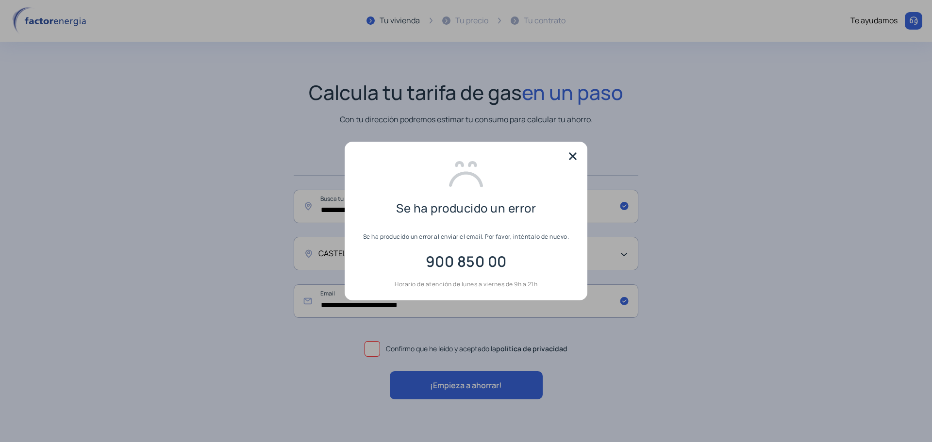
click at [572, 153] on img at bounding box center [572, 156] width 15 height 15
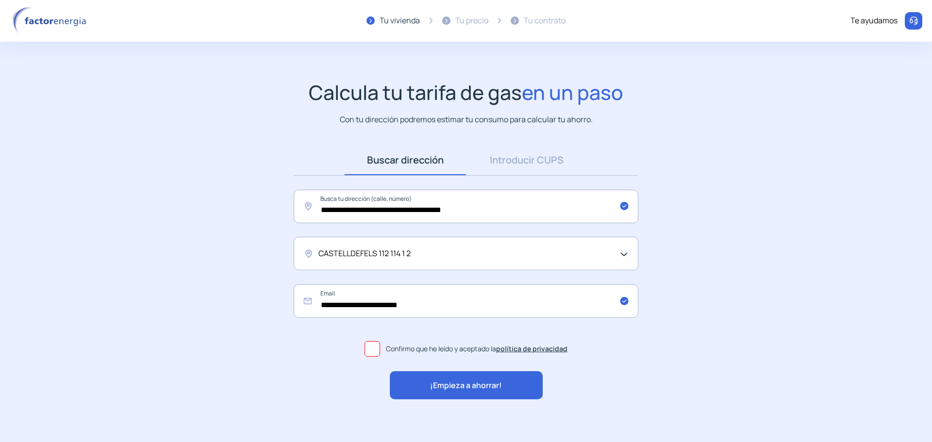
click at [425, 256] on div "CASTELLDEFELS 112 114 1 2" at bounding box center [463, 254] width 290 height 13
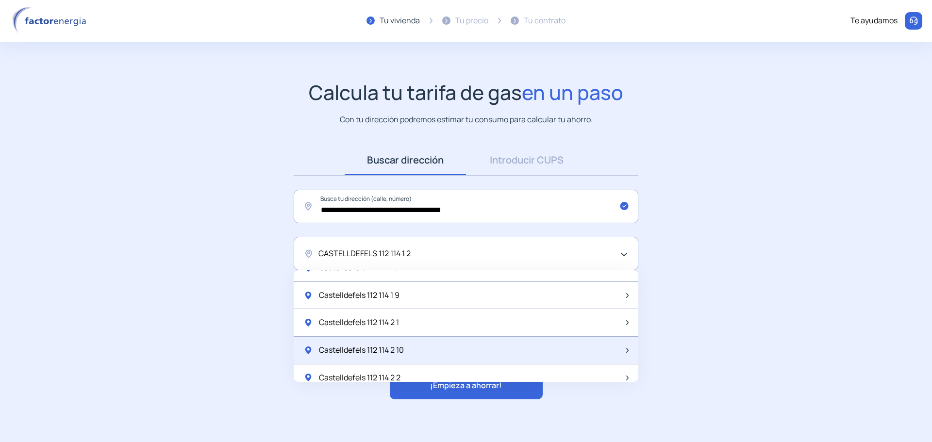
scroll to position [243, 0]
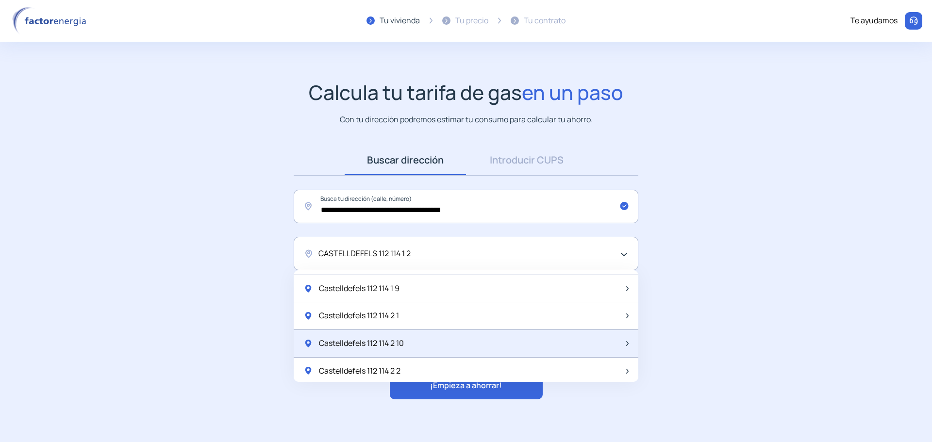
click at [403, 342] on span "Castelldefels 112 114 2 10" at bounding box center [361, 343] width 85 height 13
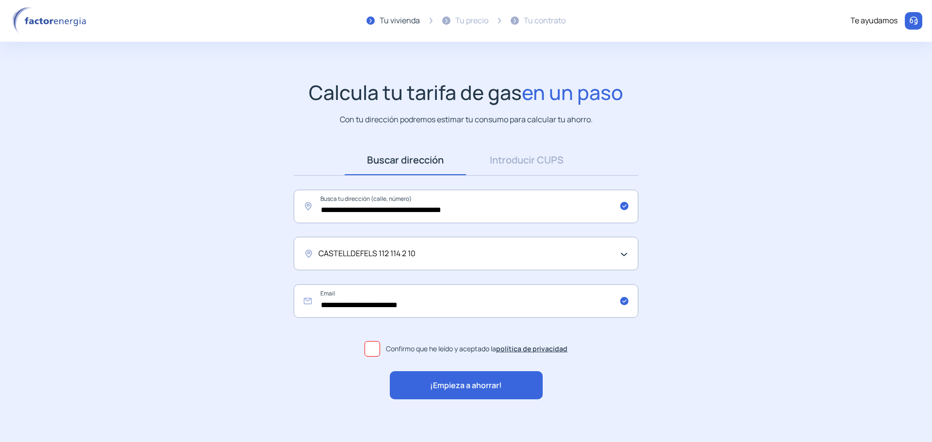
click at [454, 386] on span "¡Empieza a ahorrar!" at bounding box center [466, 386] width 72 height 13
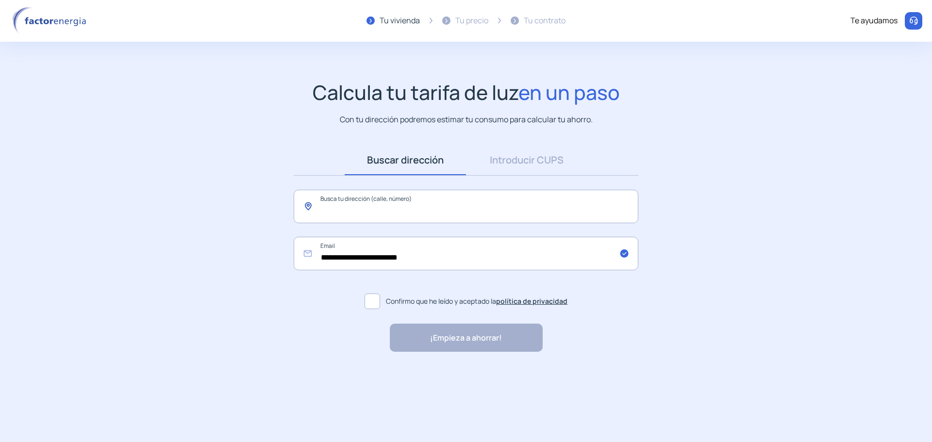
click at [344, 204] on input "text" at bounding box center [466, 206] width 345 height 33
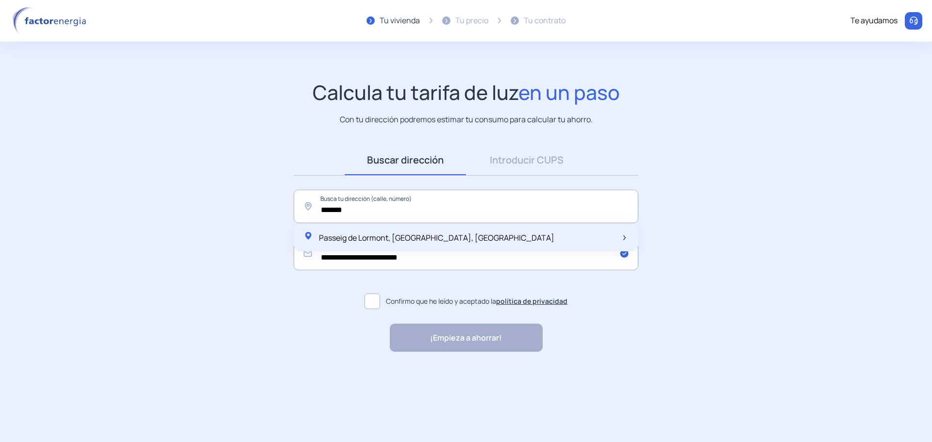
click at [349, 235] on span "Passeig de Lormont, [GEOGRAPHIC_DATA], [GEOGRAPHIC_DATA]" at bounding box center [436, 237] width 235 height 11
type input "**********"
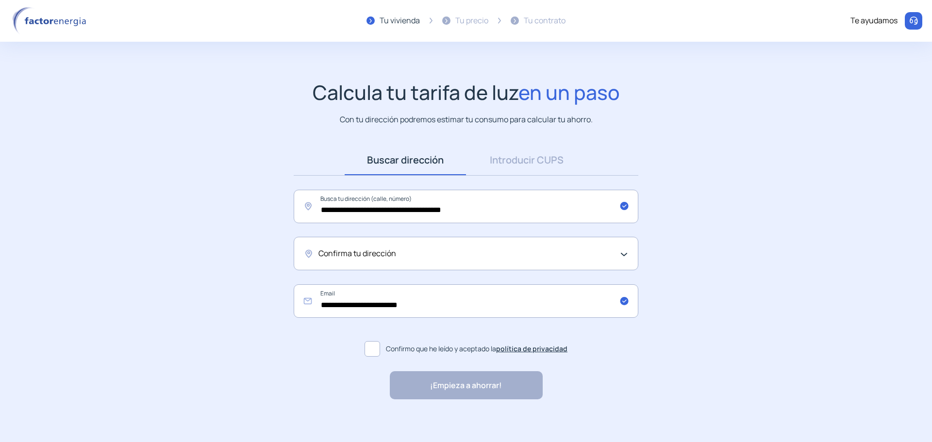
click at [364, 252] on span "Confirma tu dirección" at bounding box center [357, 254] width 78 height 13
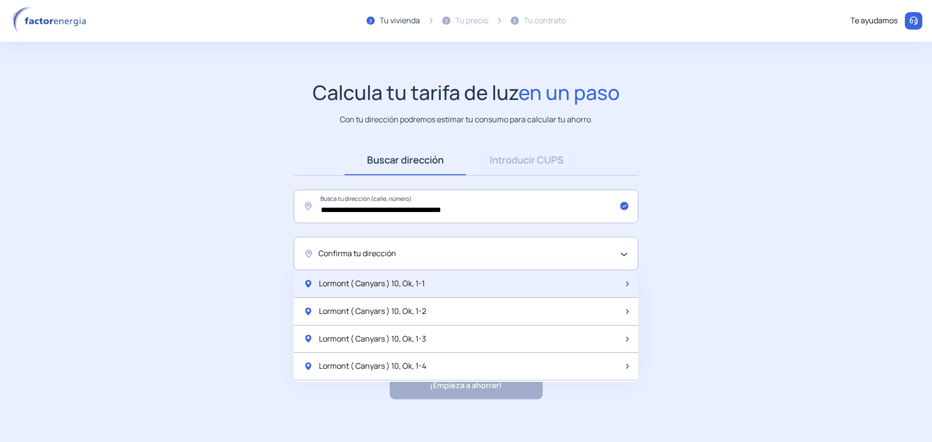
click at [366, 281] on span "Lormont ( Canyars ) 10, Ok, 1-1" at bounding box center [372, 284] width 106 height 13
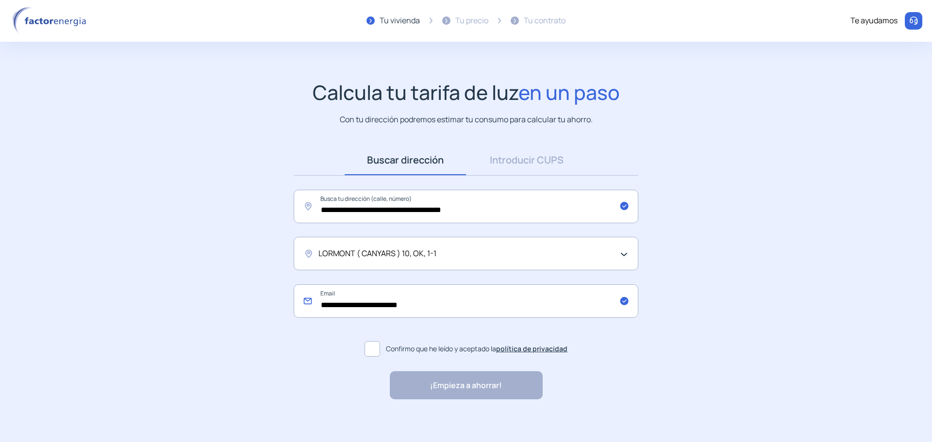
click at [348, 302] on input "**********" at bounding box center [466, 300] width 345 height 33
click at [373, 346] on span at bounding box center [373, 349] width 16 height 16
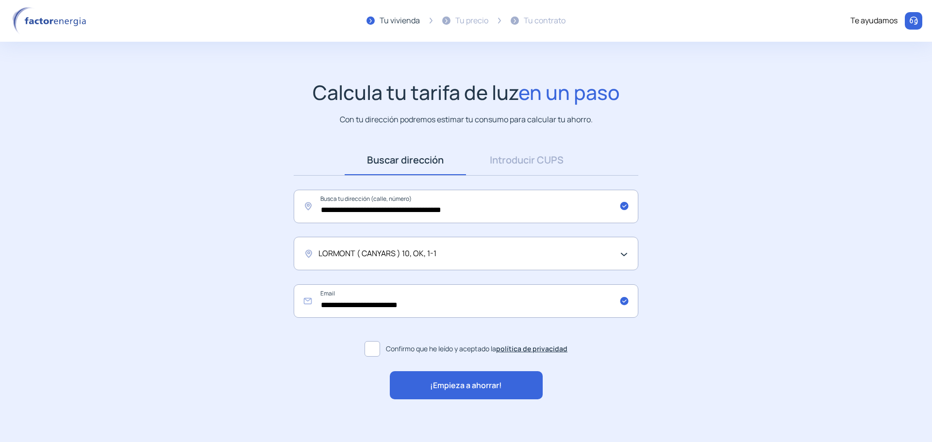
click at [462, 387] on span "¡Empieza a ahorrar!" at bounding box center [466, 386] width 72 height 13
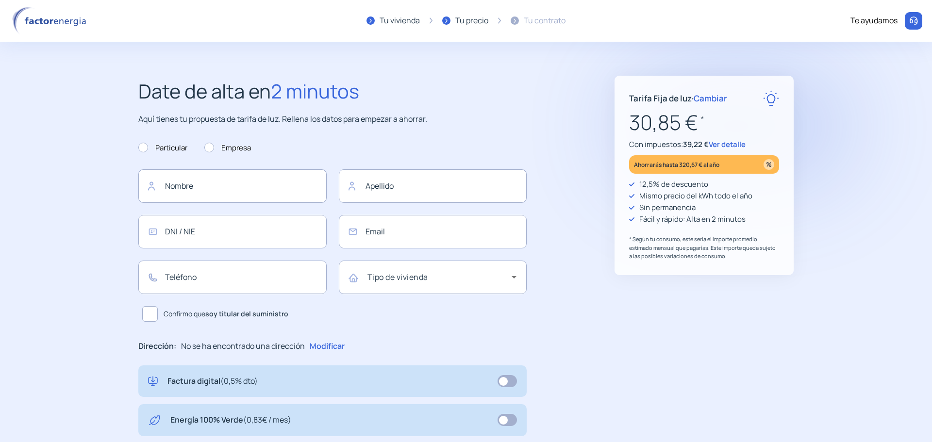
type input "**********"
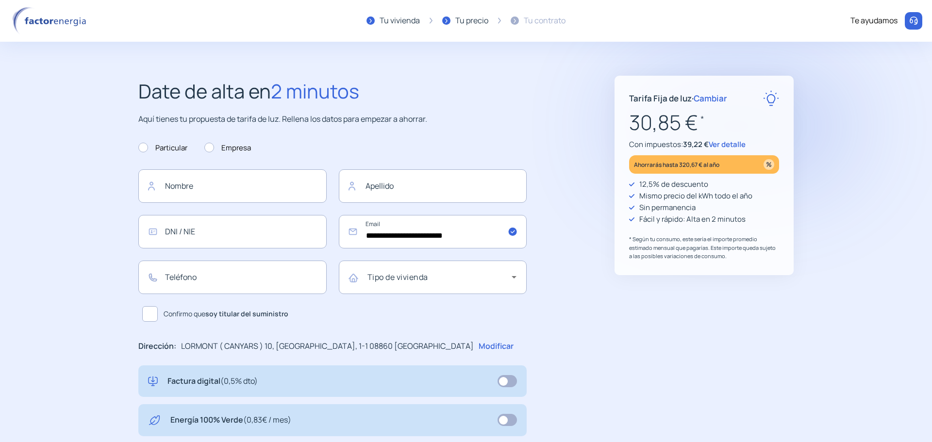
scroll to position [97, 0]
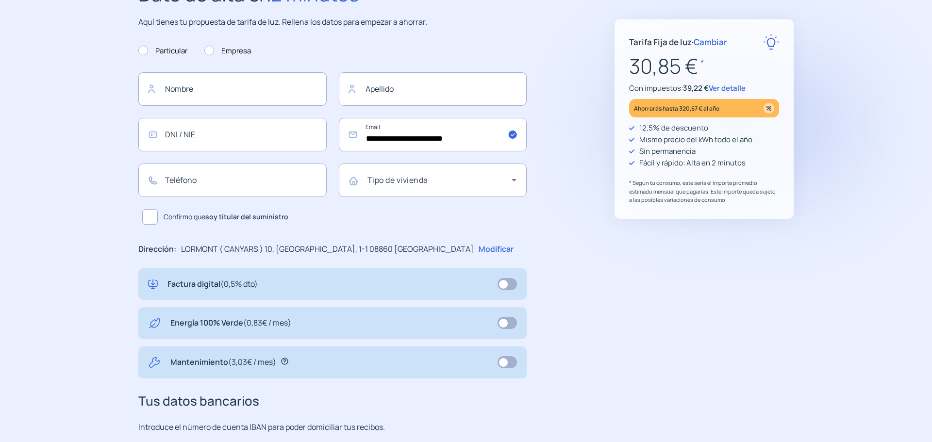
click at [282, 362] on icon at bounding box center [284, 361] width 7 height 7
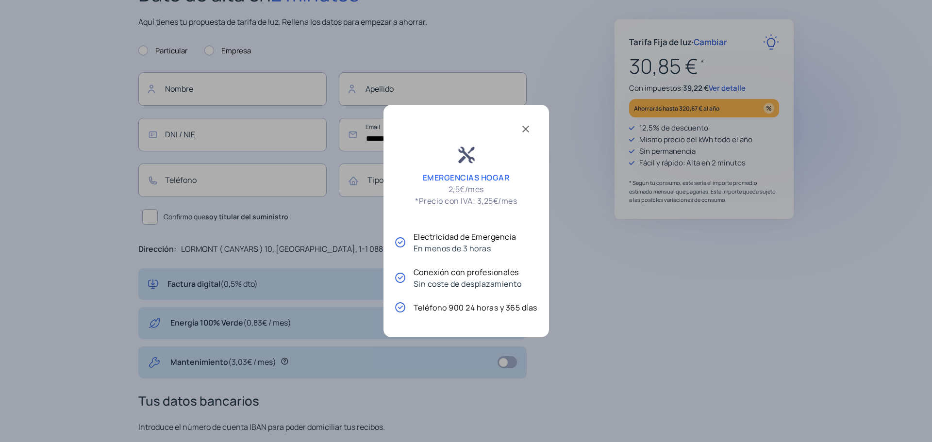
scroll to position [0, 0]
click at [444, 50] on div at bounding box center [466, 221] width 932 height 442
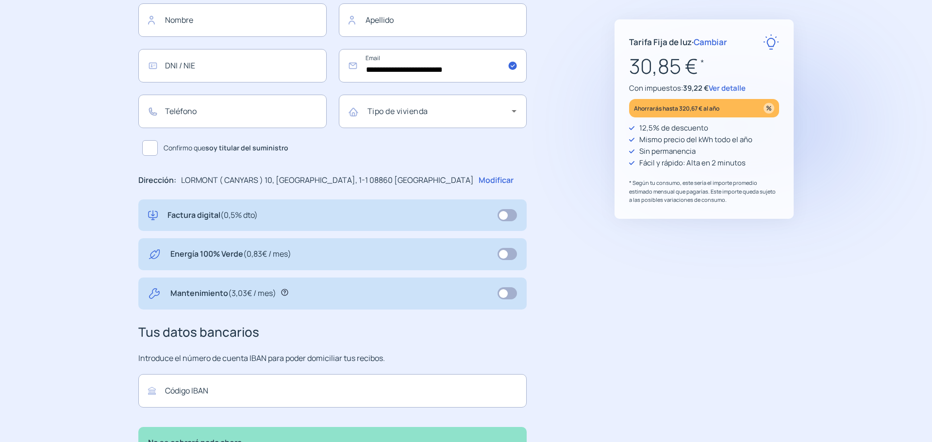
scroll to position [194, 0]
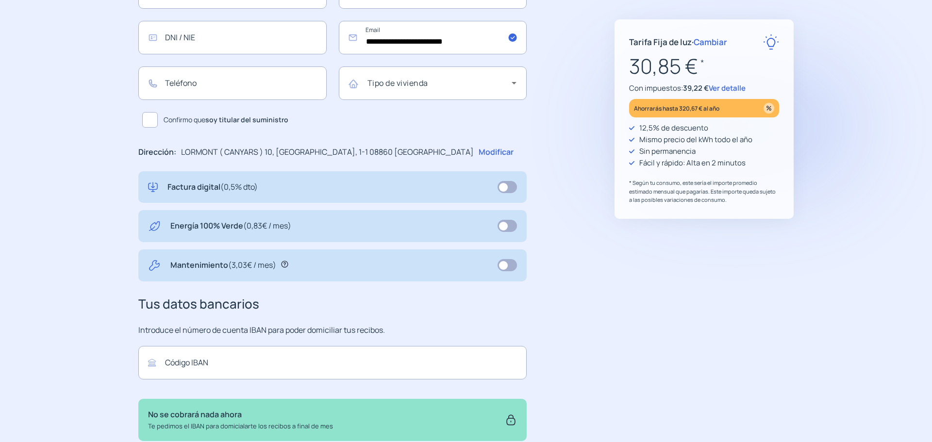
click at [284, 264] on icon at bounding box center [284, 264] width 7 height 7
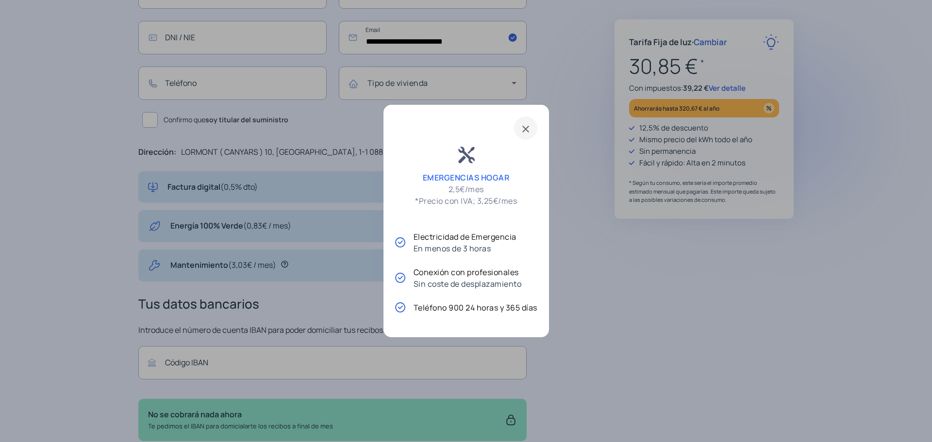
click at [526, 131] on span at bounding box center [525, 127] width 23 height 23
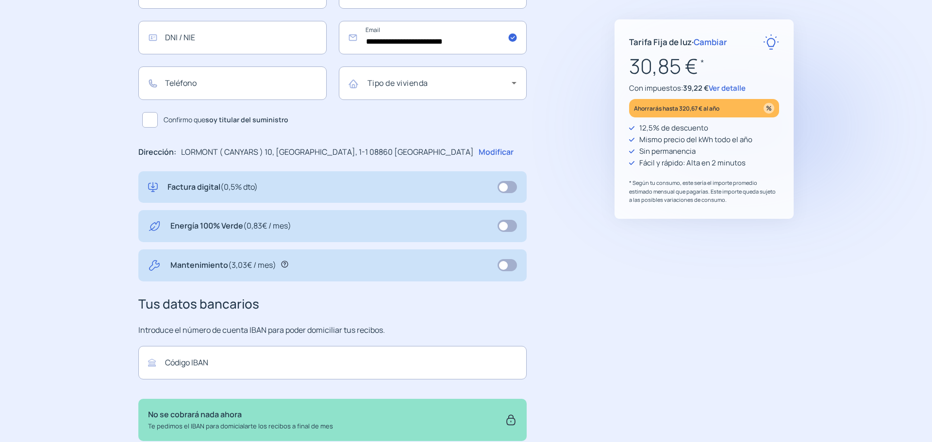
scroll to position [194, 0]
click at [503, 262] on span at bounding box center [506, 265] width 19 height 12
click at [511, 262] on span at bounding box center [506, 265] width 19 height 12
click at [728, 90] on span "Ver detalle" at bounding box center [727, 88] width 37 height 10
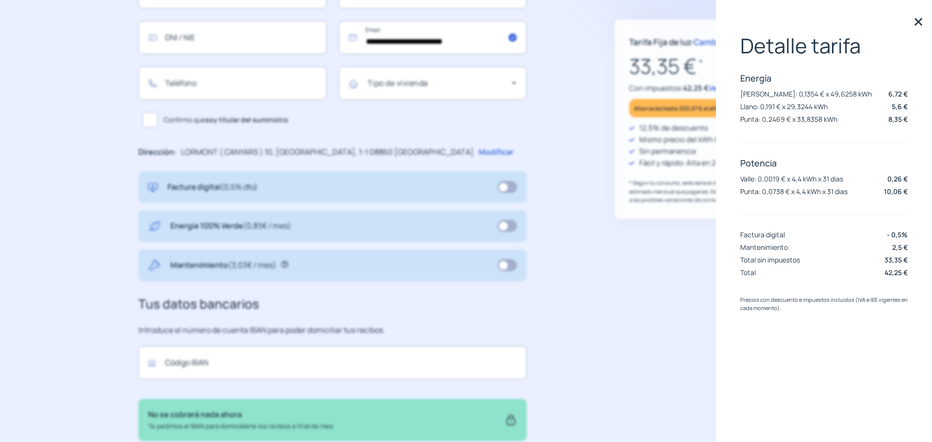
click at [919, 21] on img at bounding box center [918, 22] width 15 height 15
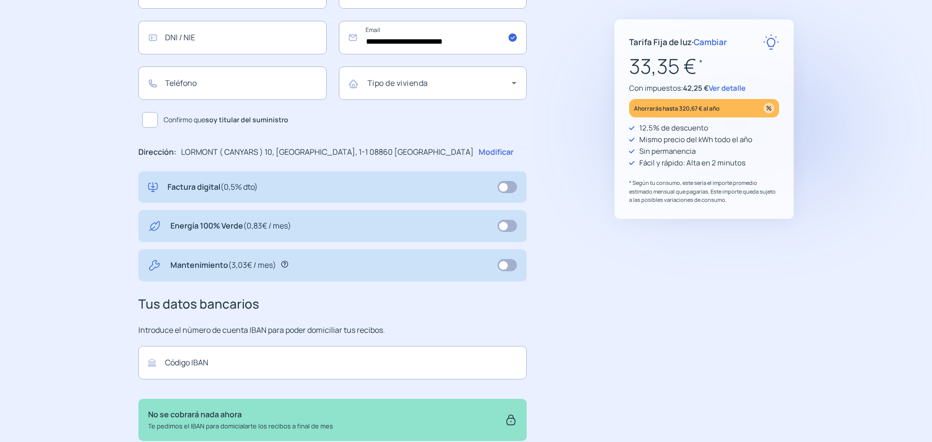
click at [512, 264] on span at bounding box center [506, 265] width 19 height 12
click at [282, 265] on icon at bounding box center [284, 264] width 7 height 7
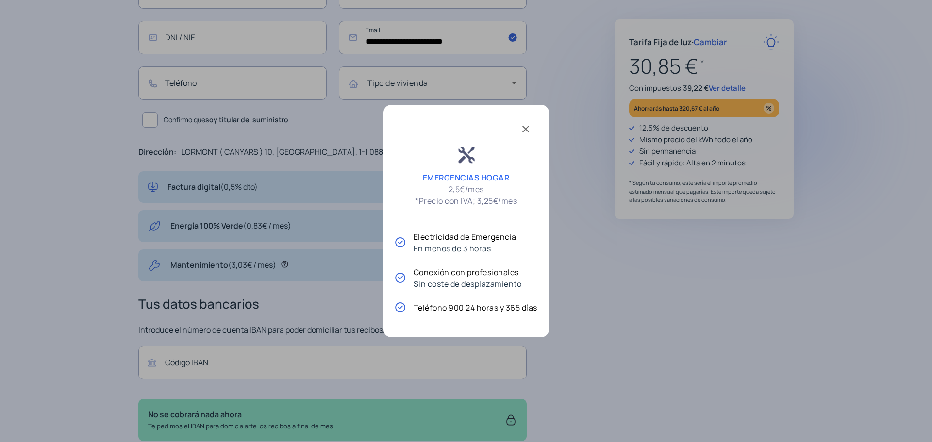
scroll to position [0, 0]
click at [526, 133] on span at bounding box center [525, 127] width 23 height 23
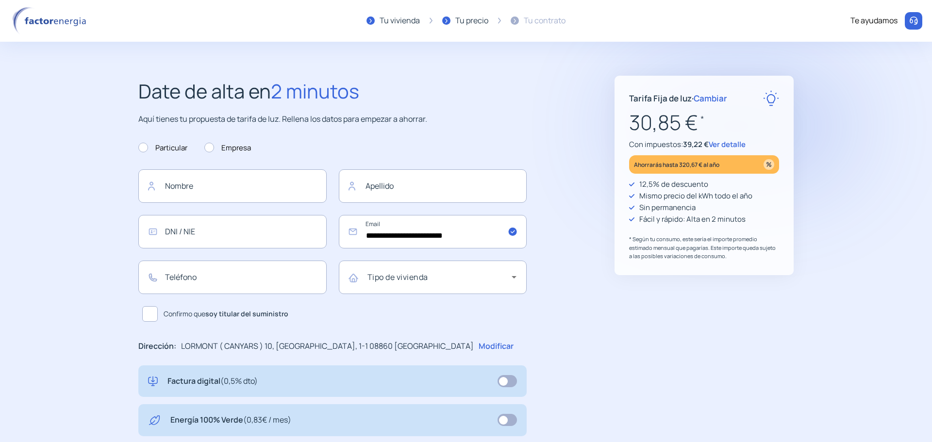
scroll to position [194, 0]
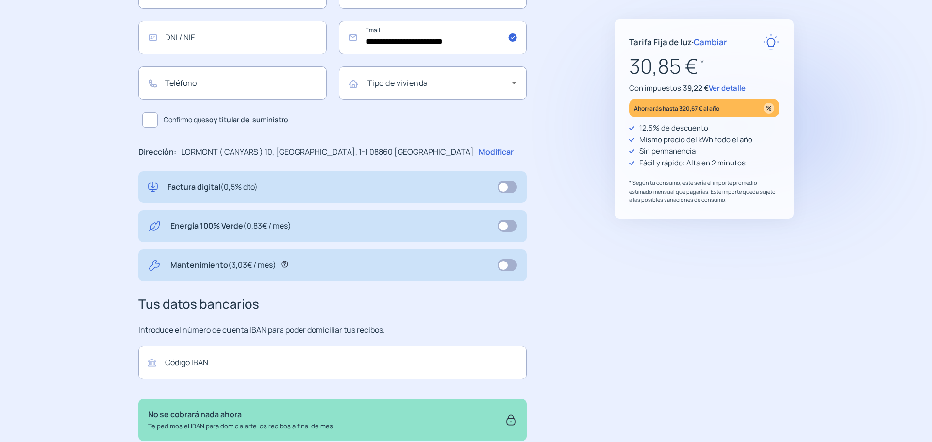
click at [285, 264] on icon at bounding box center [284, 264] width 7 height 7
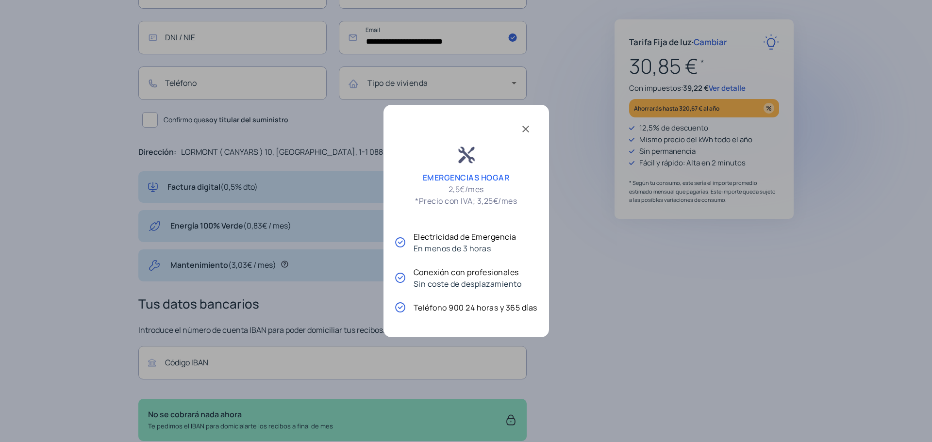
scroll to position [0, 0]
click at [531, 131] on span at bounding box center [525, 127] width 23 height 23
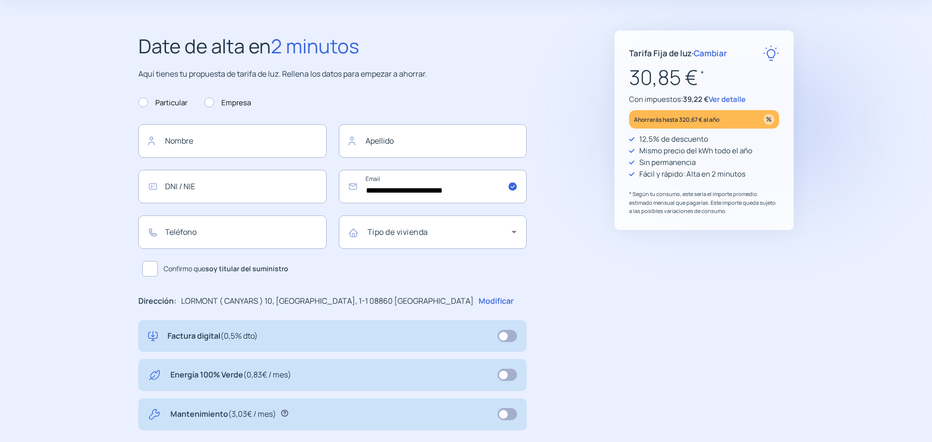
scroll to position [97, 0]
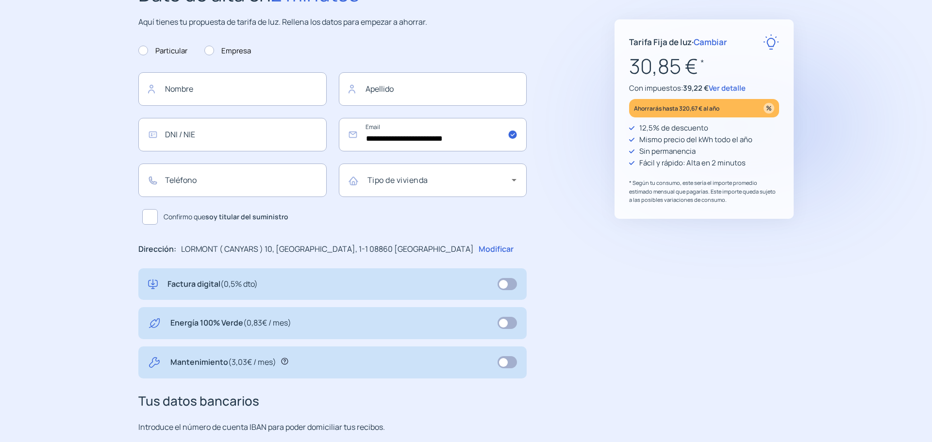
click at [285, 362] on icon at bounding box center [284, 361] width 7 height 7
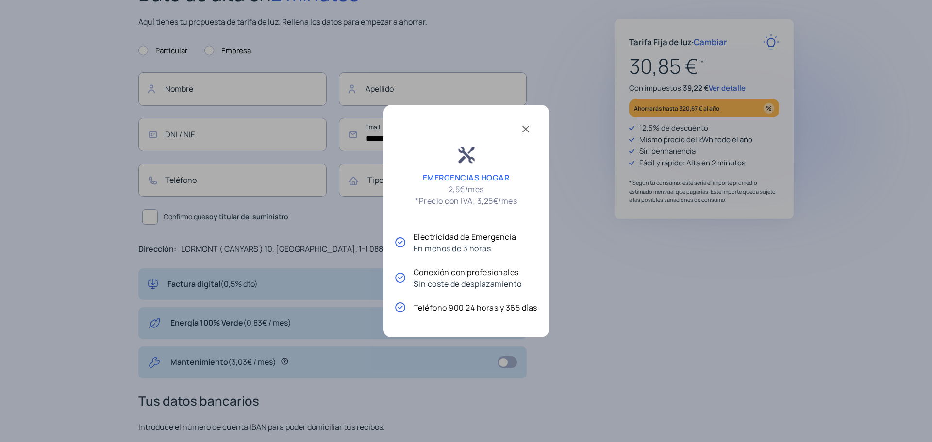
scroll to position [0, 0]
click at [530, 129] on span at bounding box center [525, 127] width 23 height 23
